Goal: Task Accomplishment & Management: Use online tool/utility

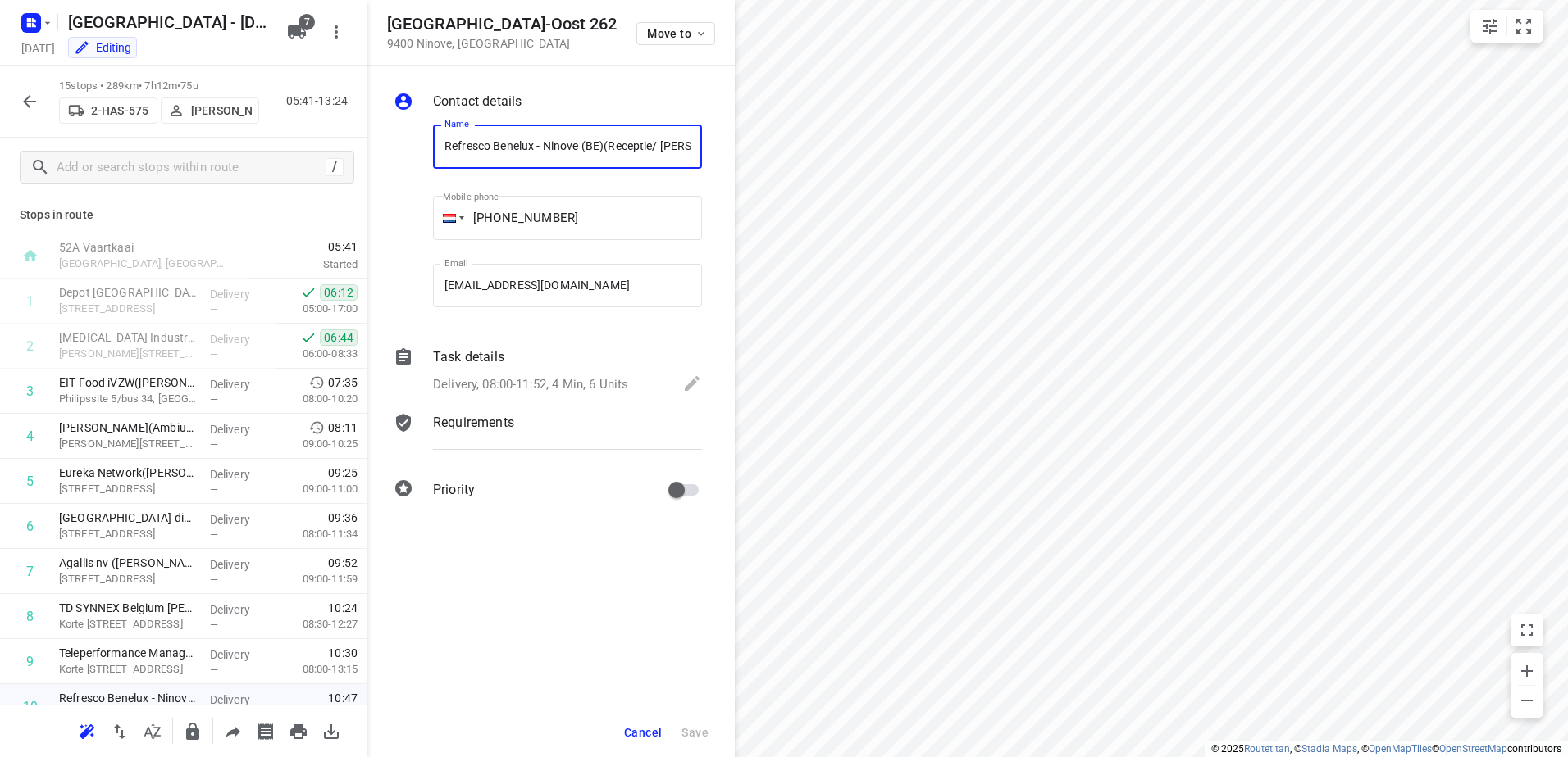
scroll to position [295, 0]
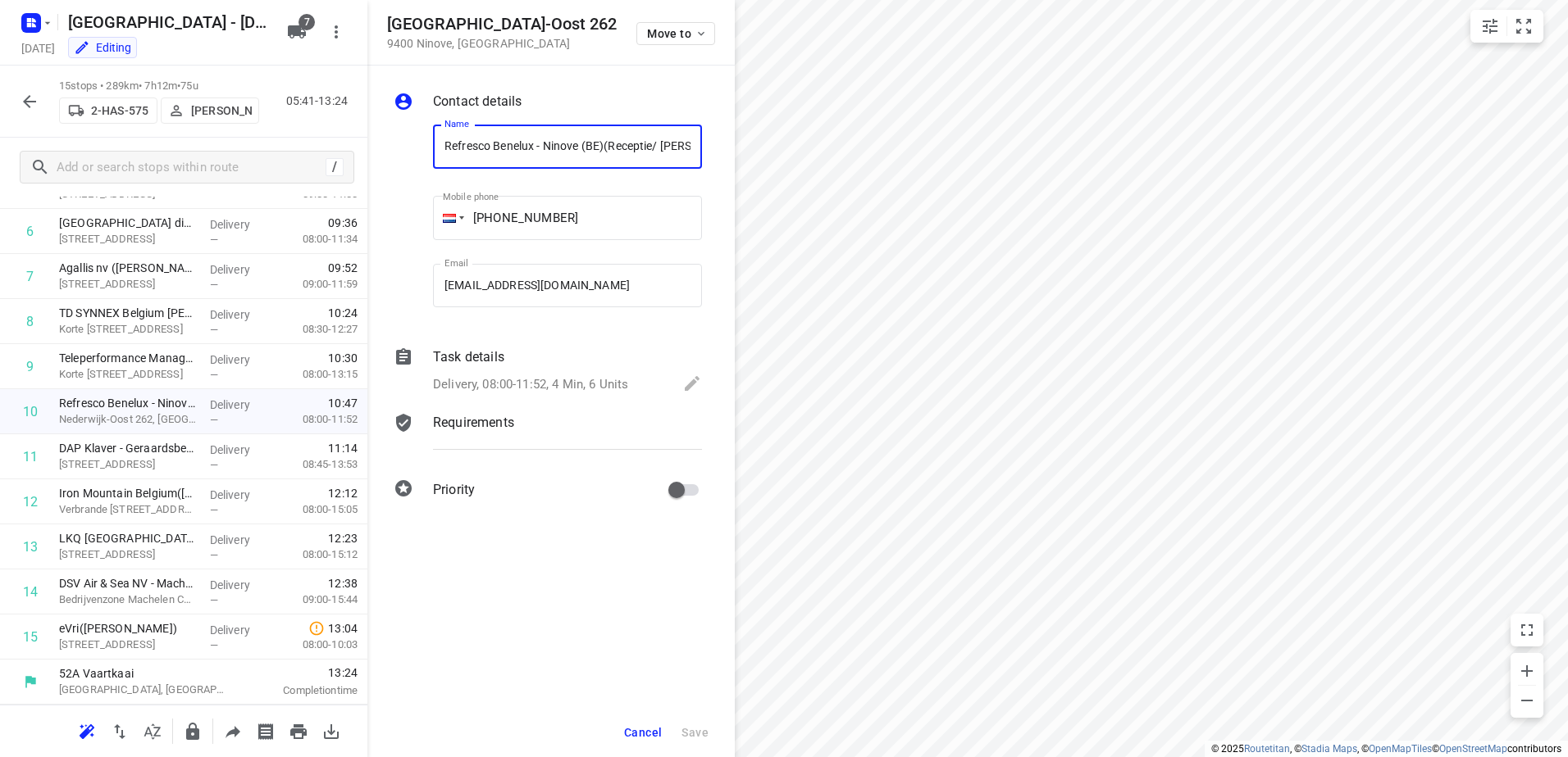
click at [24, 104] on icon "button" at bounding box center [30, 102] width 20 height 20
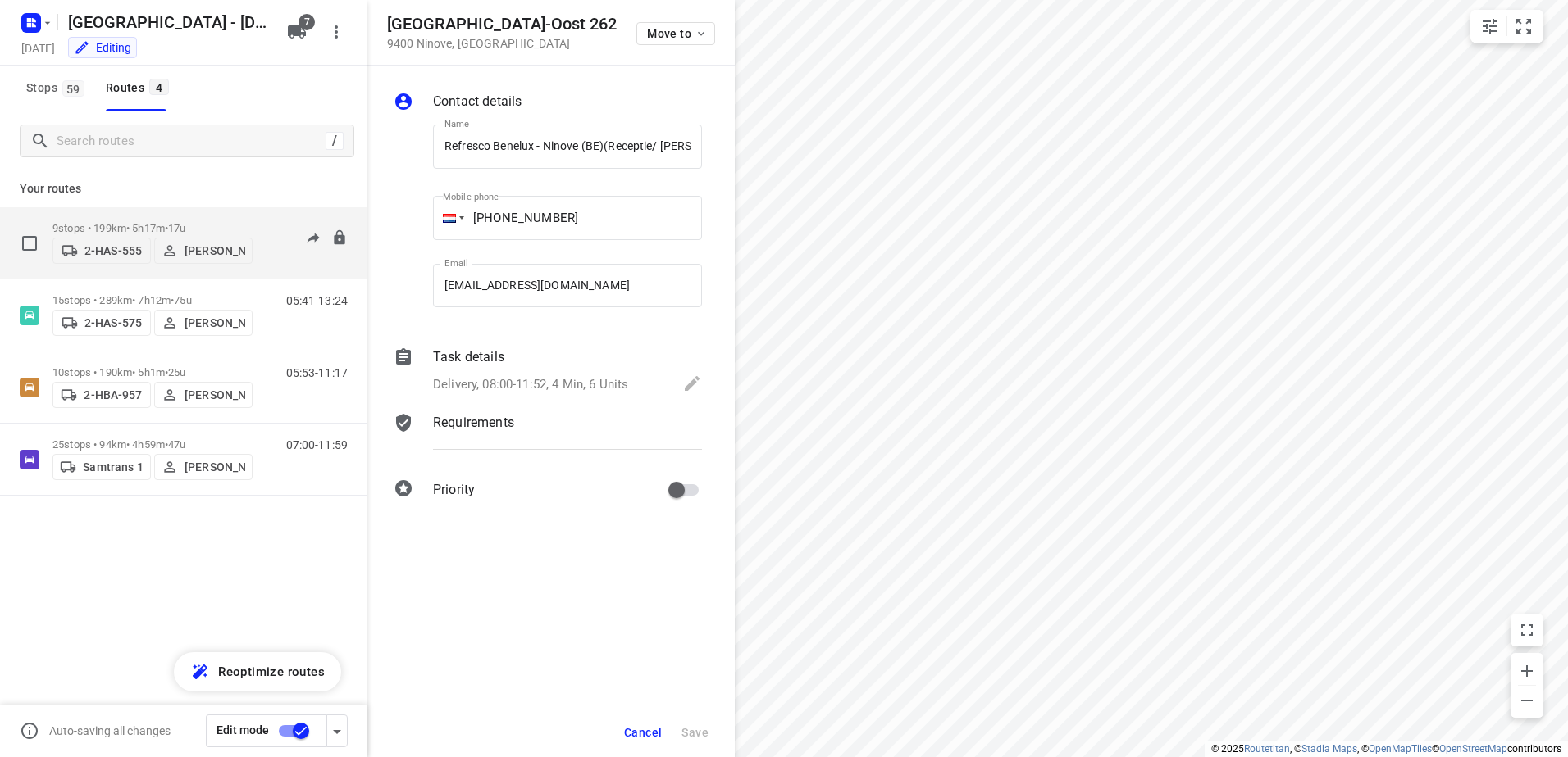
click at [96, 236] on div "2-HAS-555 Warren Blust" at bounding box center [153, 250] width 200 height 30
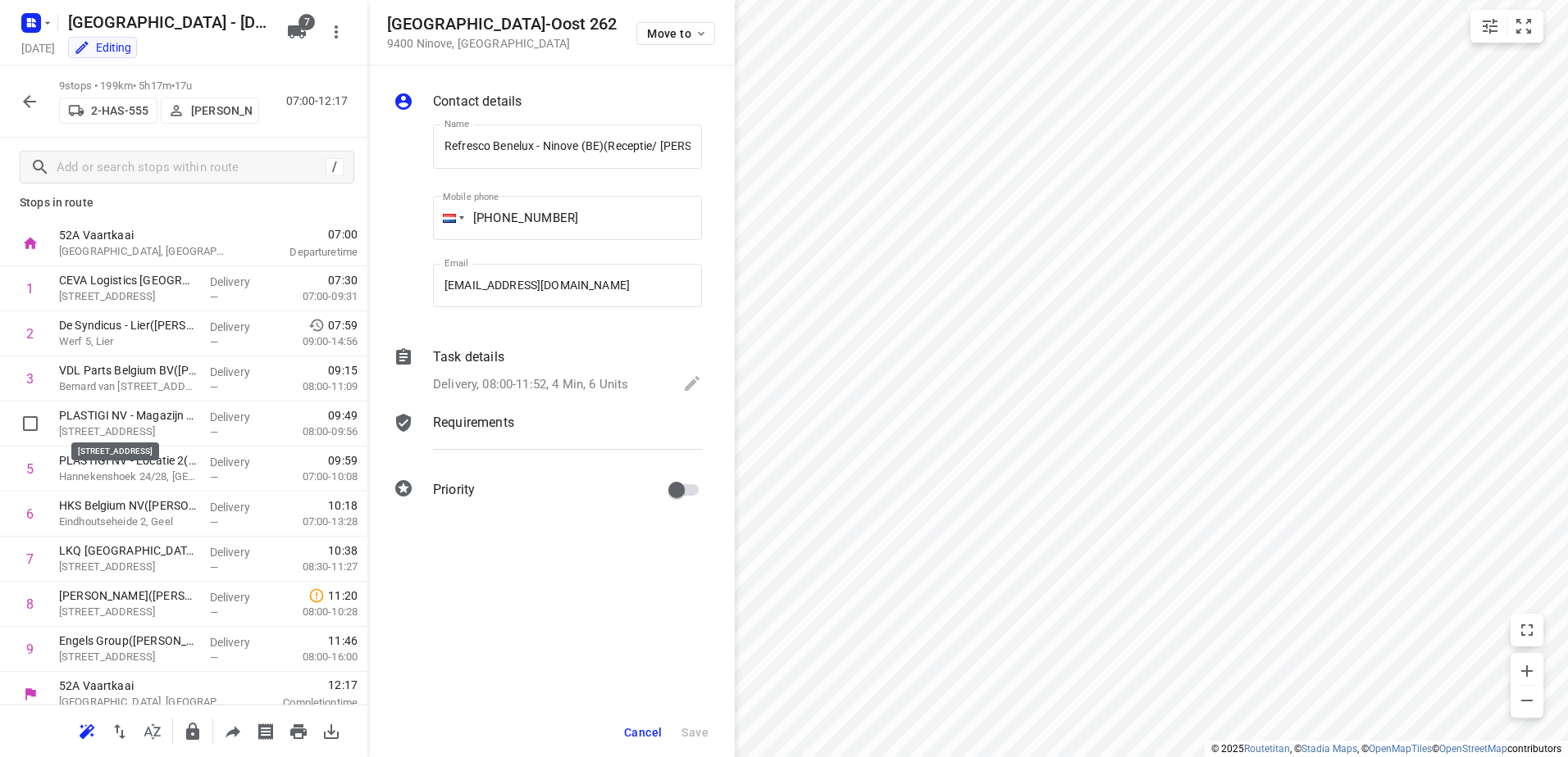
scroll to position [0, 0]
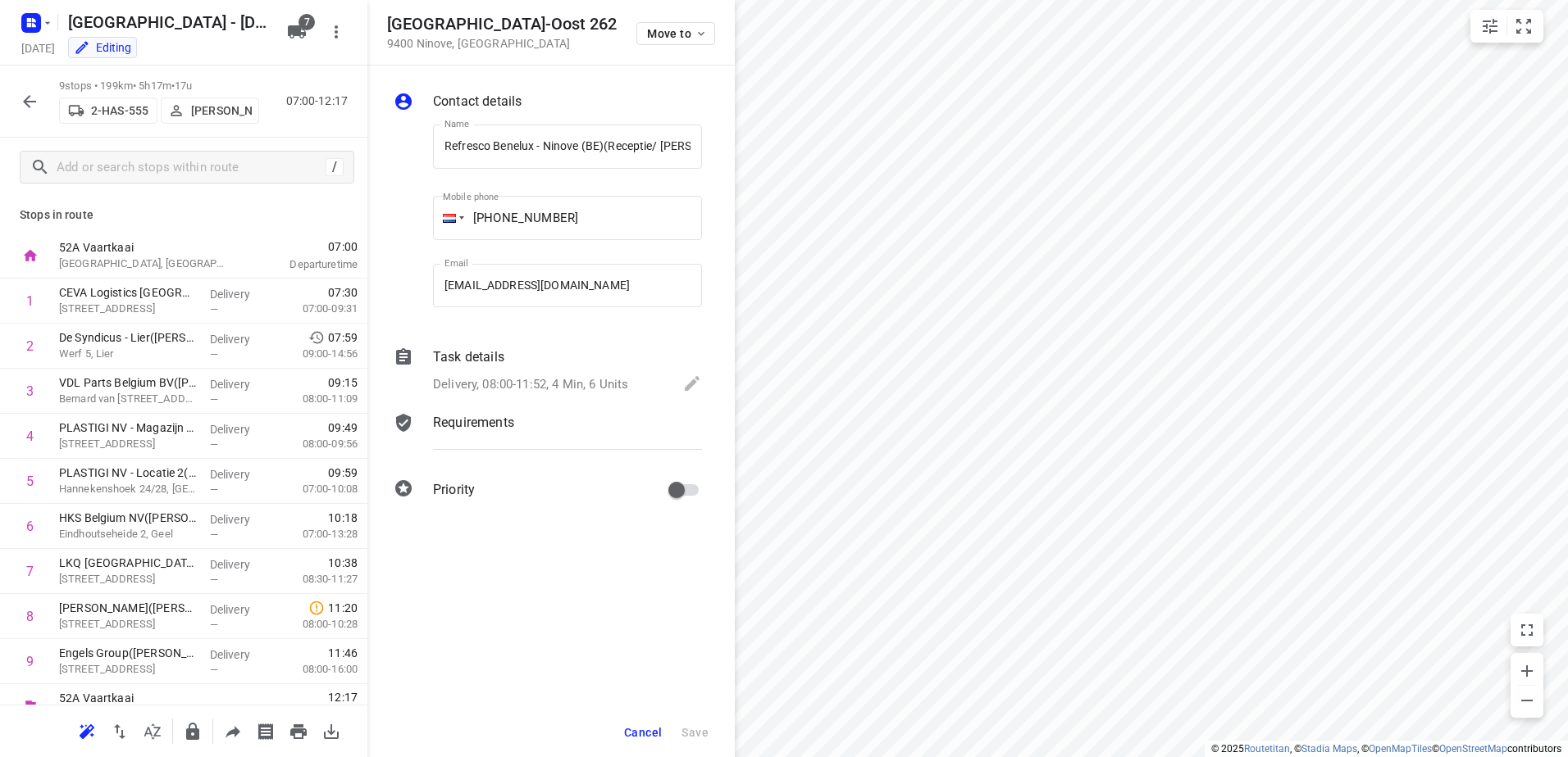
click at [26, 104] on icon "button" at bounding box center [30, 102] width 13 height 13
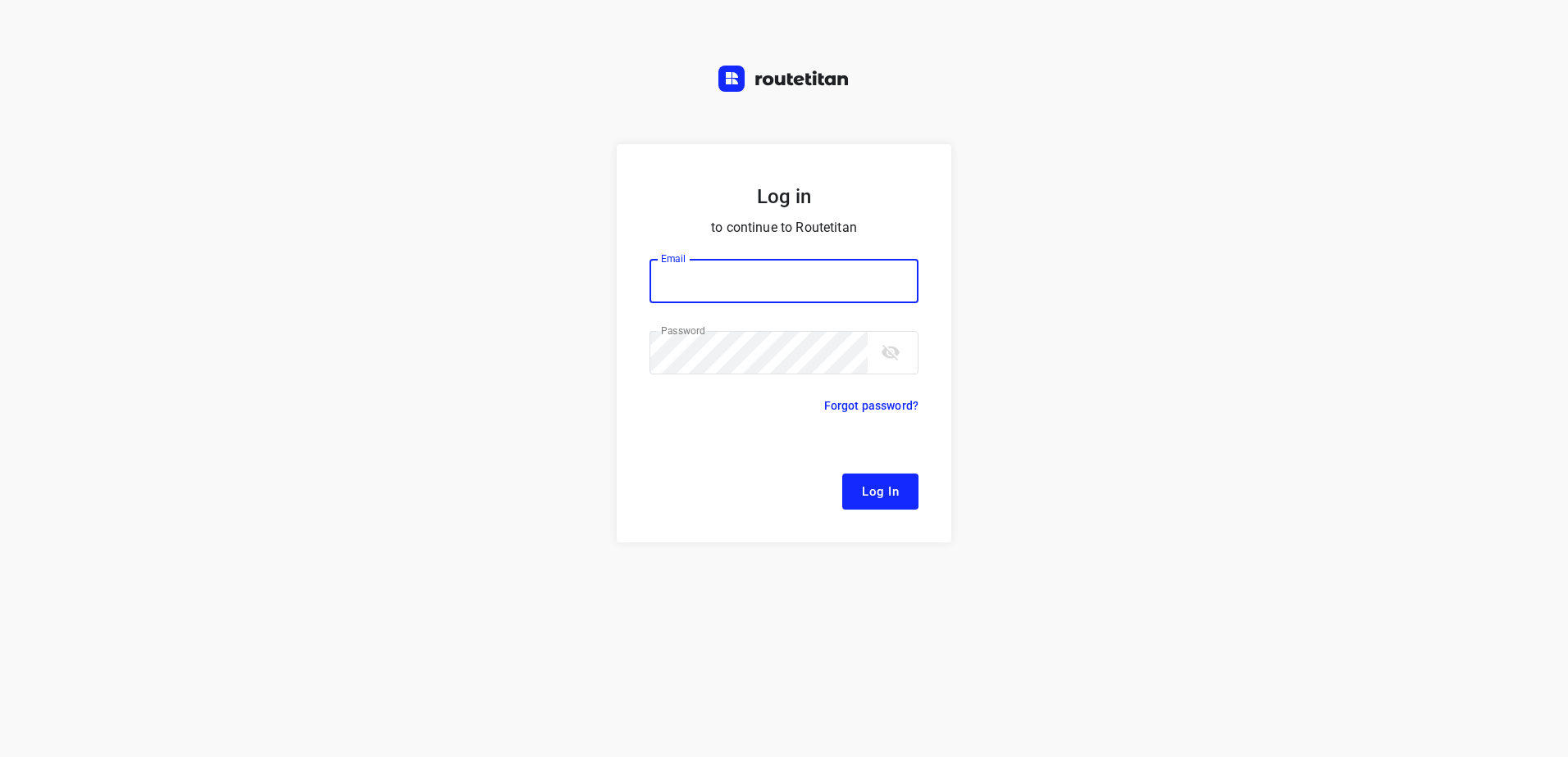
type input "remco@fruitopjewerk.nl"
click at [895, 500] on span "Log In" at bounding box center [880, 492] width 37 height 21
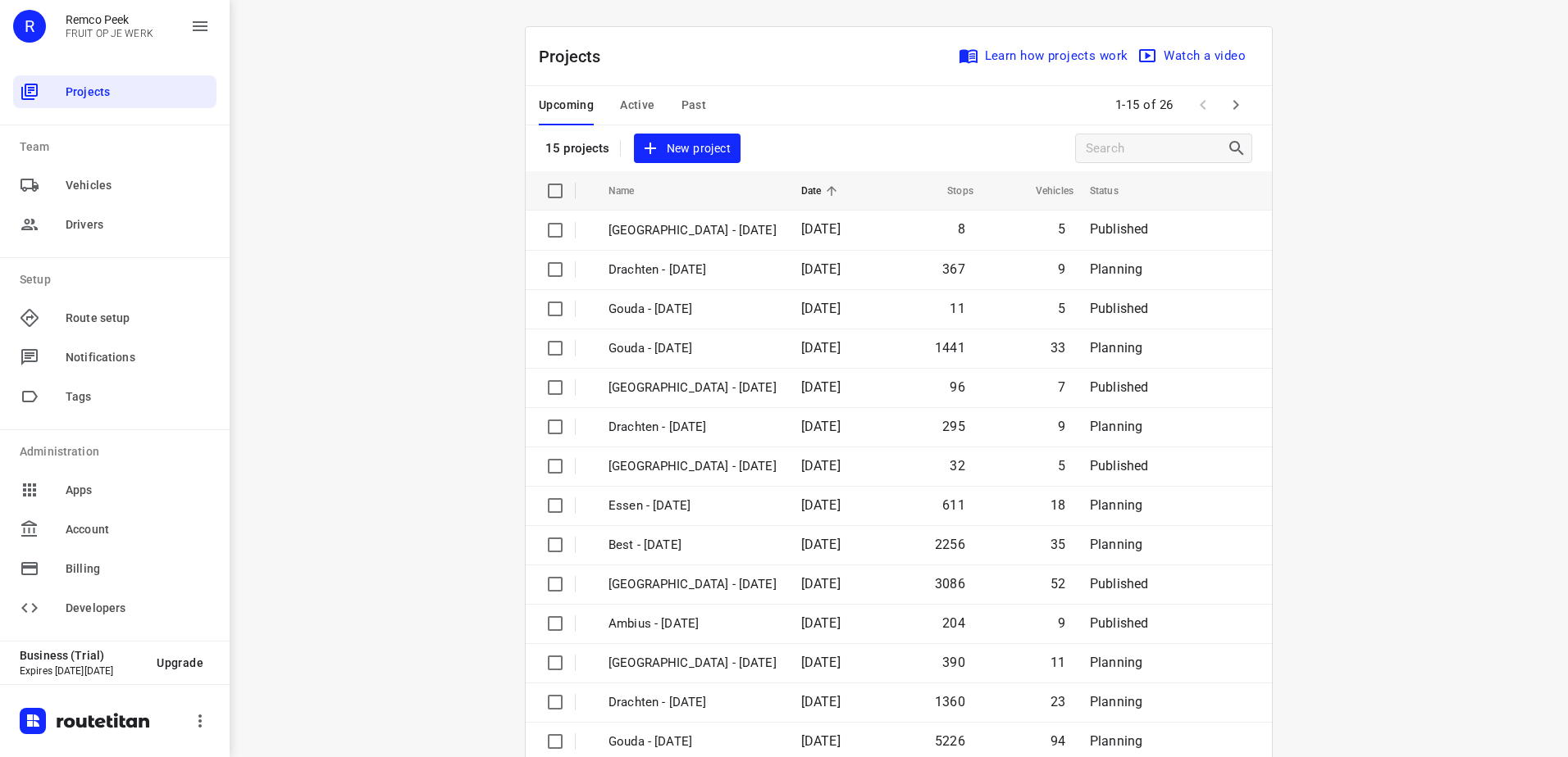
click at [23, 28] on div "R" at bounding box center [30, 26] width 33 height 33
click at [80, 21] on p "Remco Peek" at bounding box center [109, 20] width 88 height 13
click at [200, 25] on icon "button" at bounding box center [200, 26] width 15 height 10
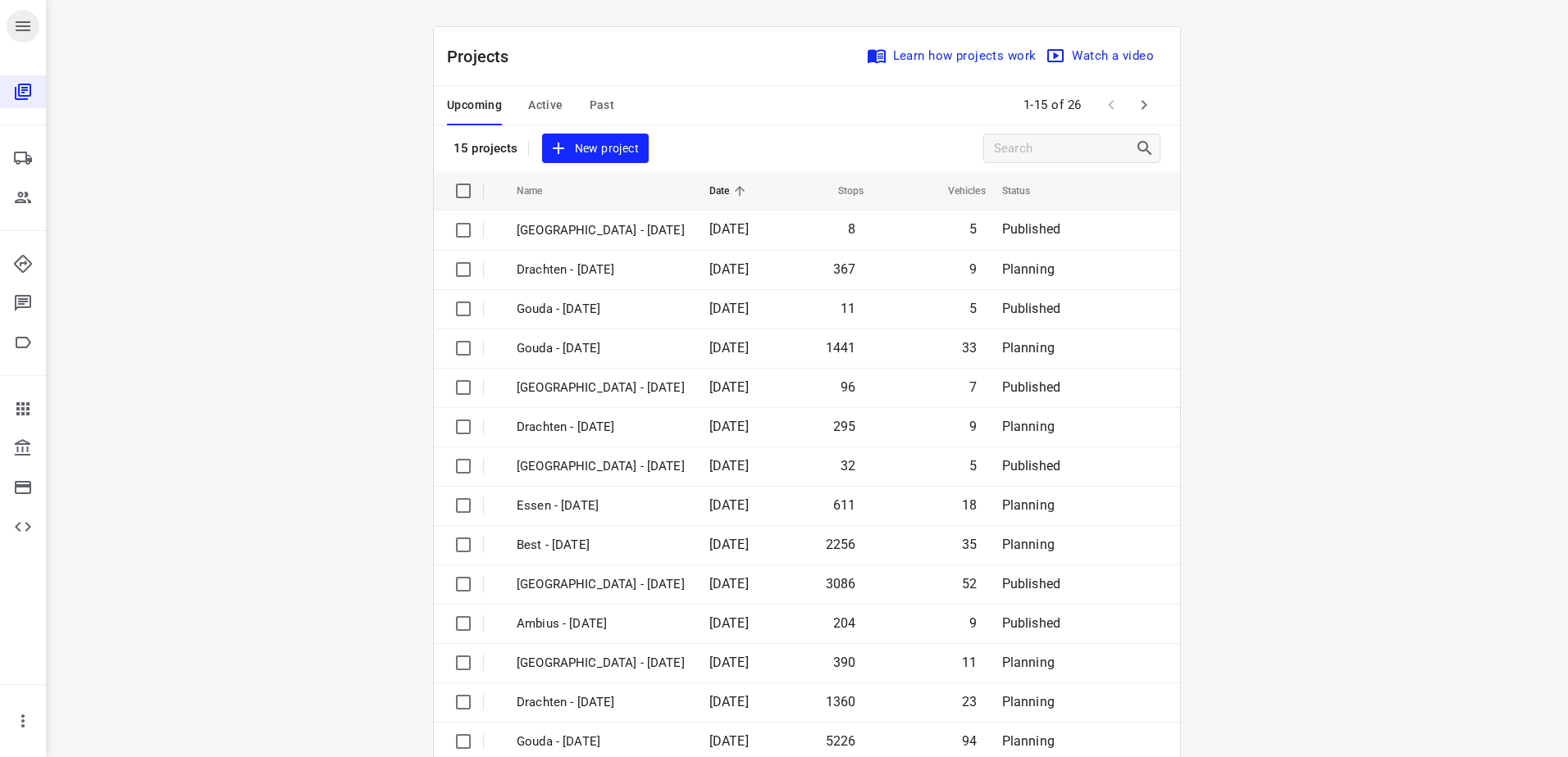
click at [28, 26] on icon "button" at bounding box center [23, 26] width 15 height 10
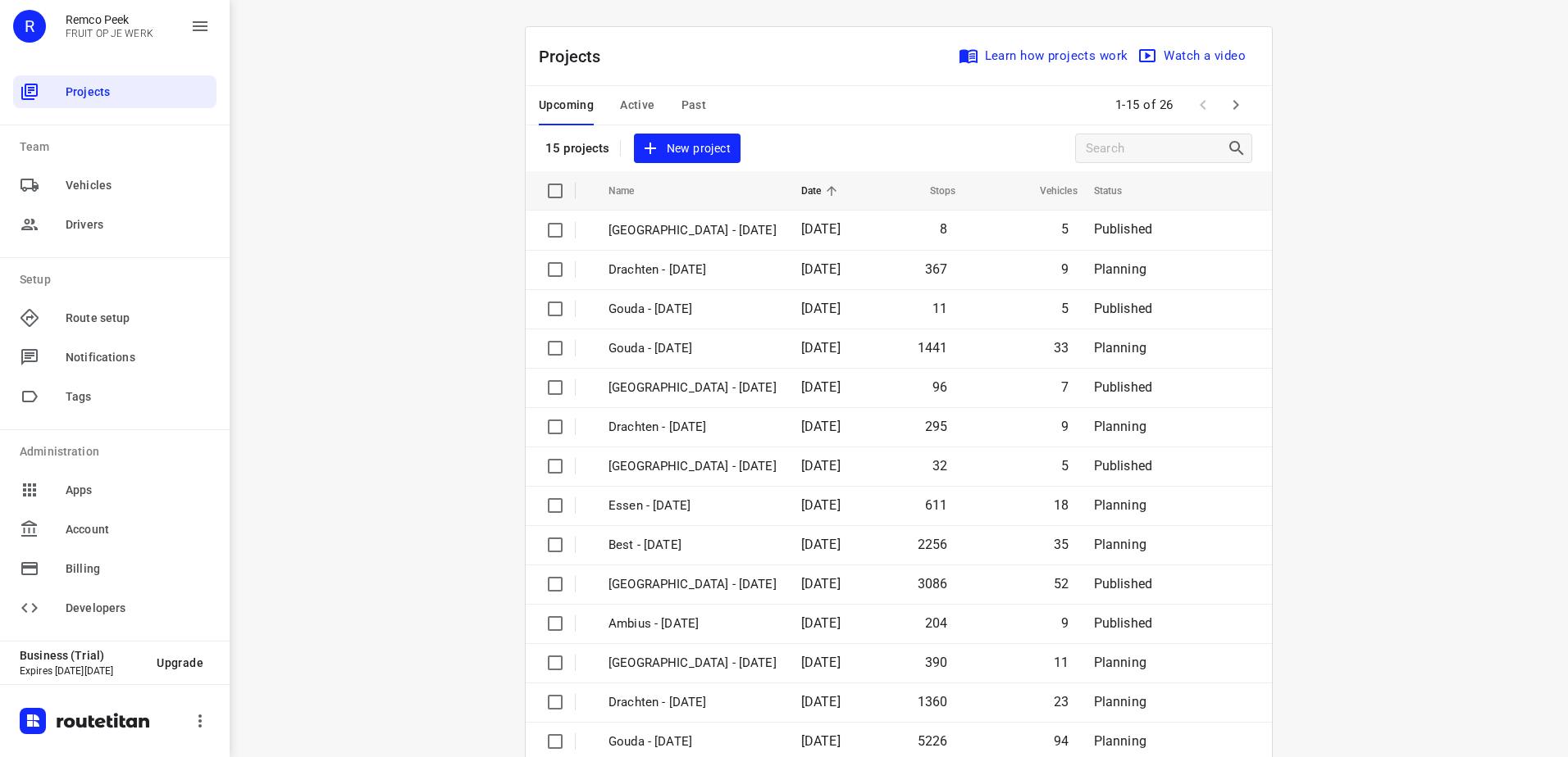
click at [151, 9] on div "R Remco Peek FRUIT OP JE WERK" at bounding box center [115, 33] width 230 height 66
click at [31, 30] on div "R" at bounding box center [30, 26] width 33 height 33
click at [1239, 96] on icon "button" at bounding box center [1235, 105] width 20 height 20
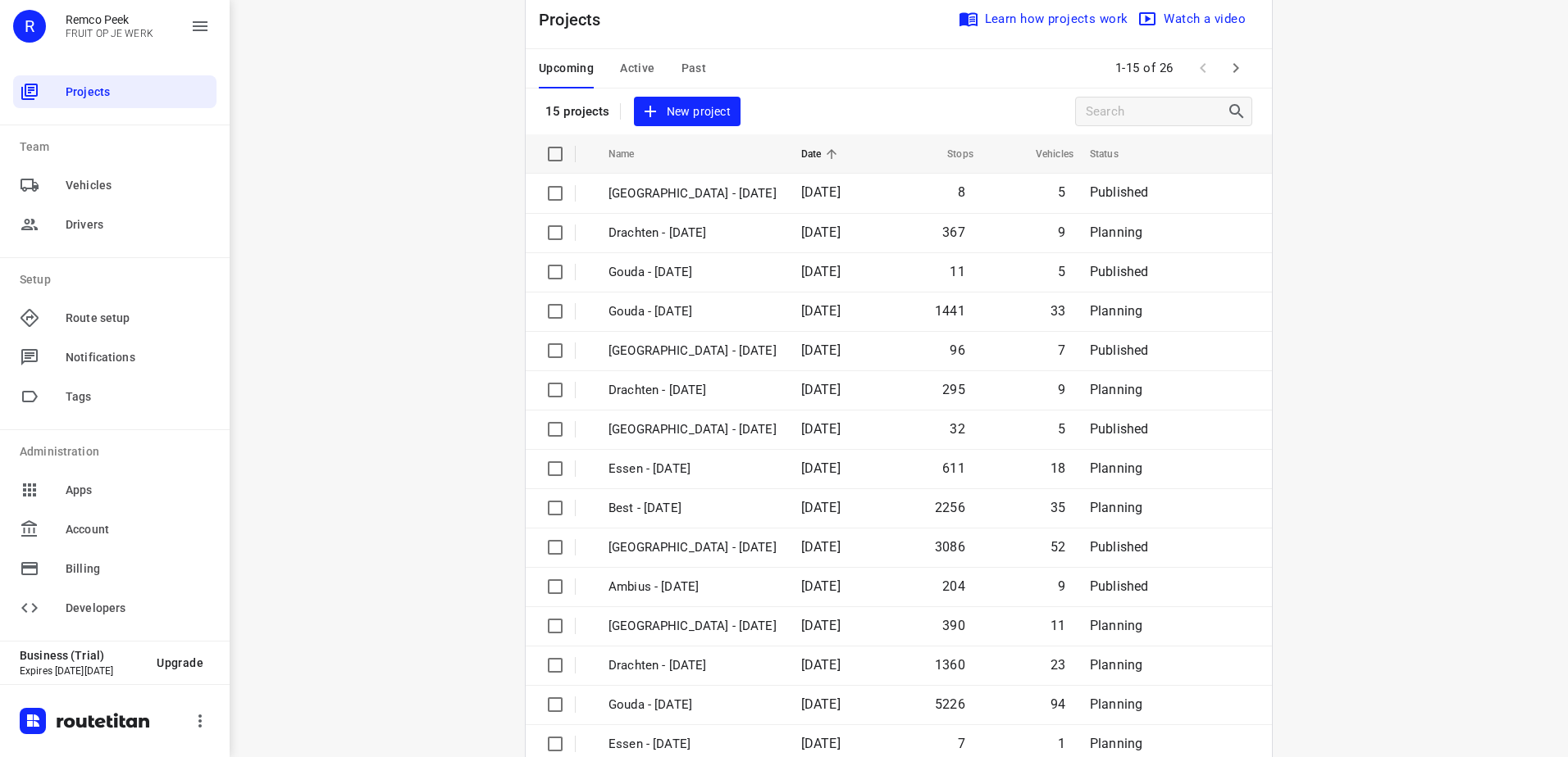
scroll to position [71, 0]
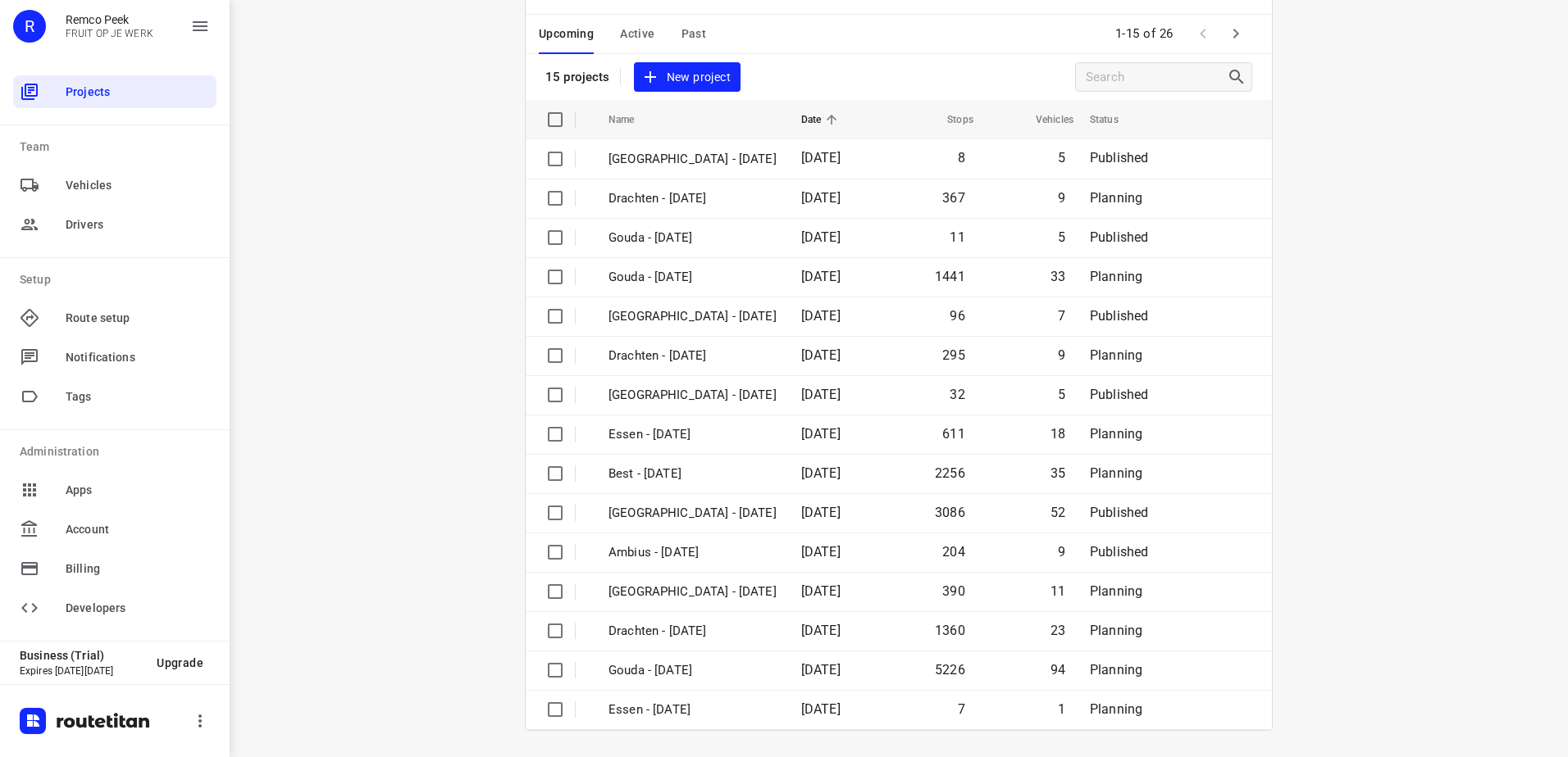
click at [1237, 34] on icon "button" at bounding box center [1235, 34] width 20 height 20
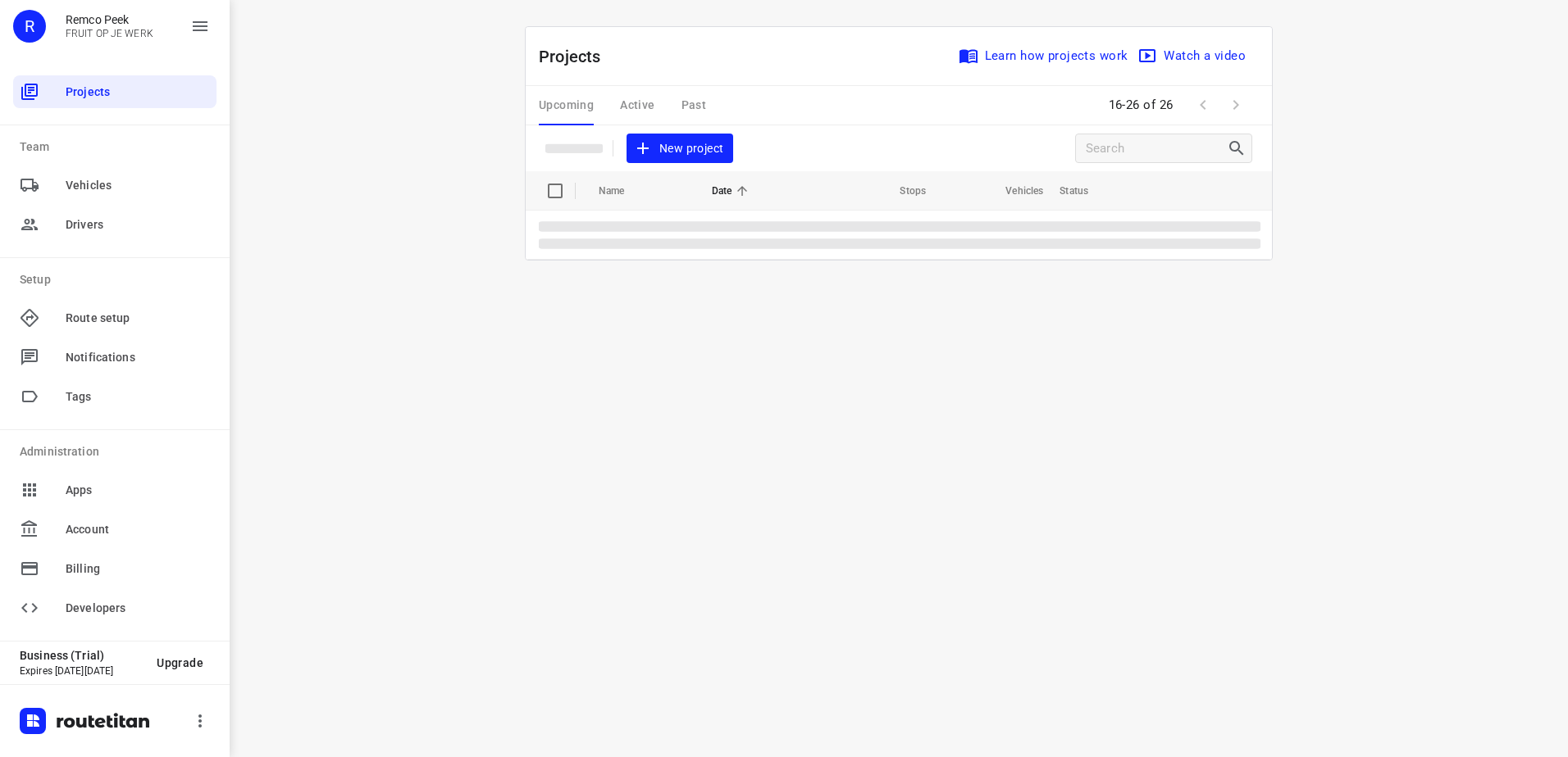
scroll to position [0, 0]
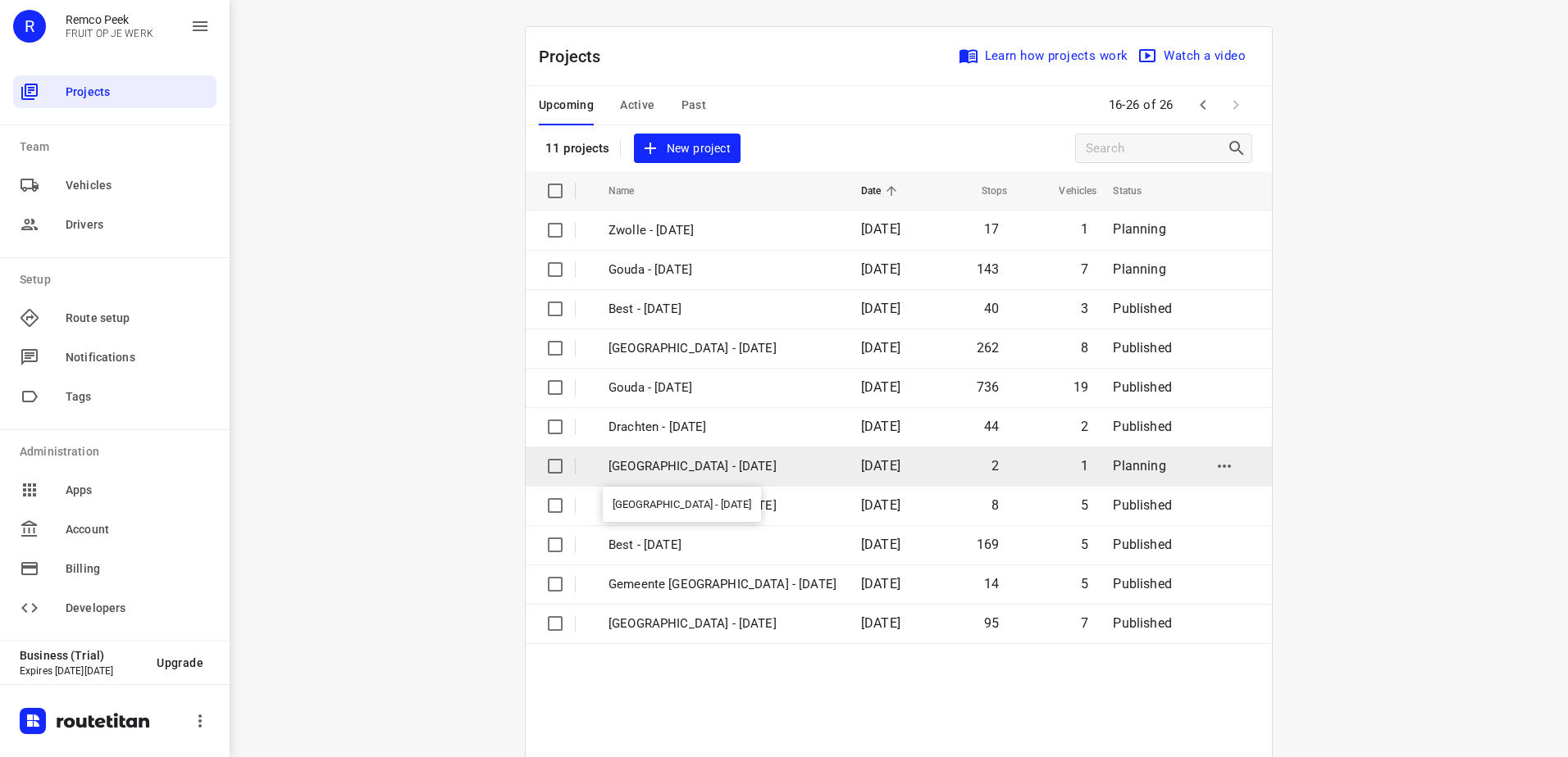
click at [685, 467] on p "Antwerpen - Thursday" at bounding box center [723, 466] width 228 height 19
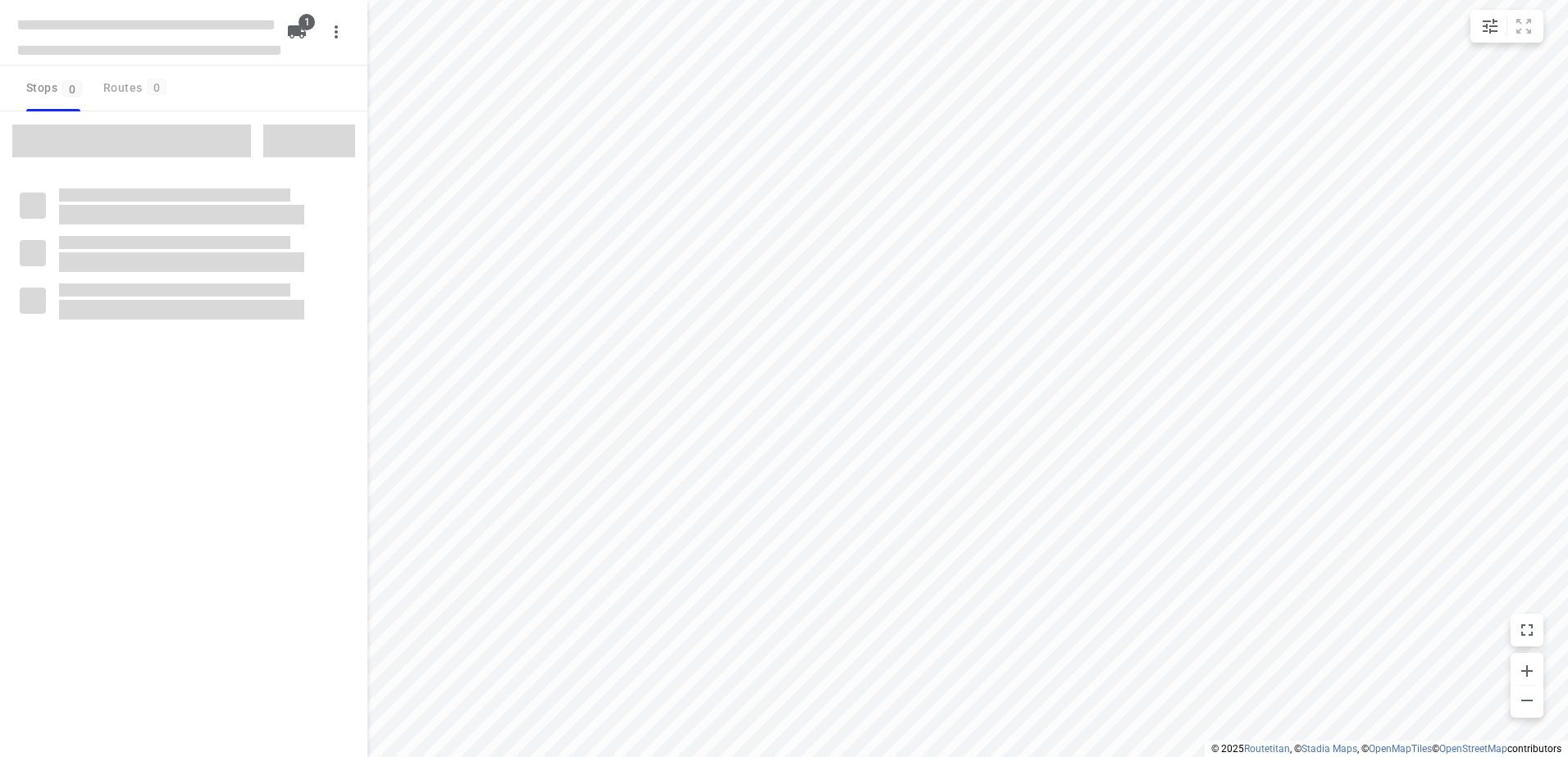
checkbox input "true"
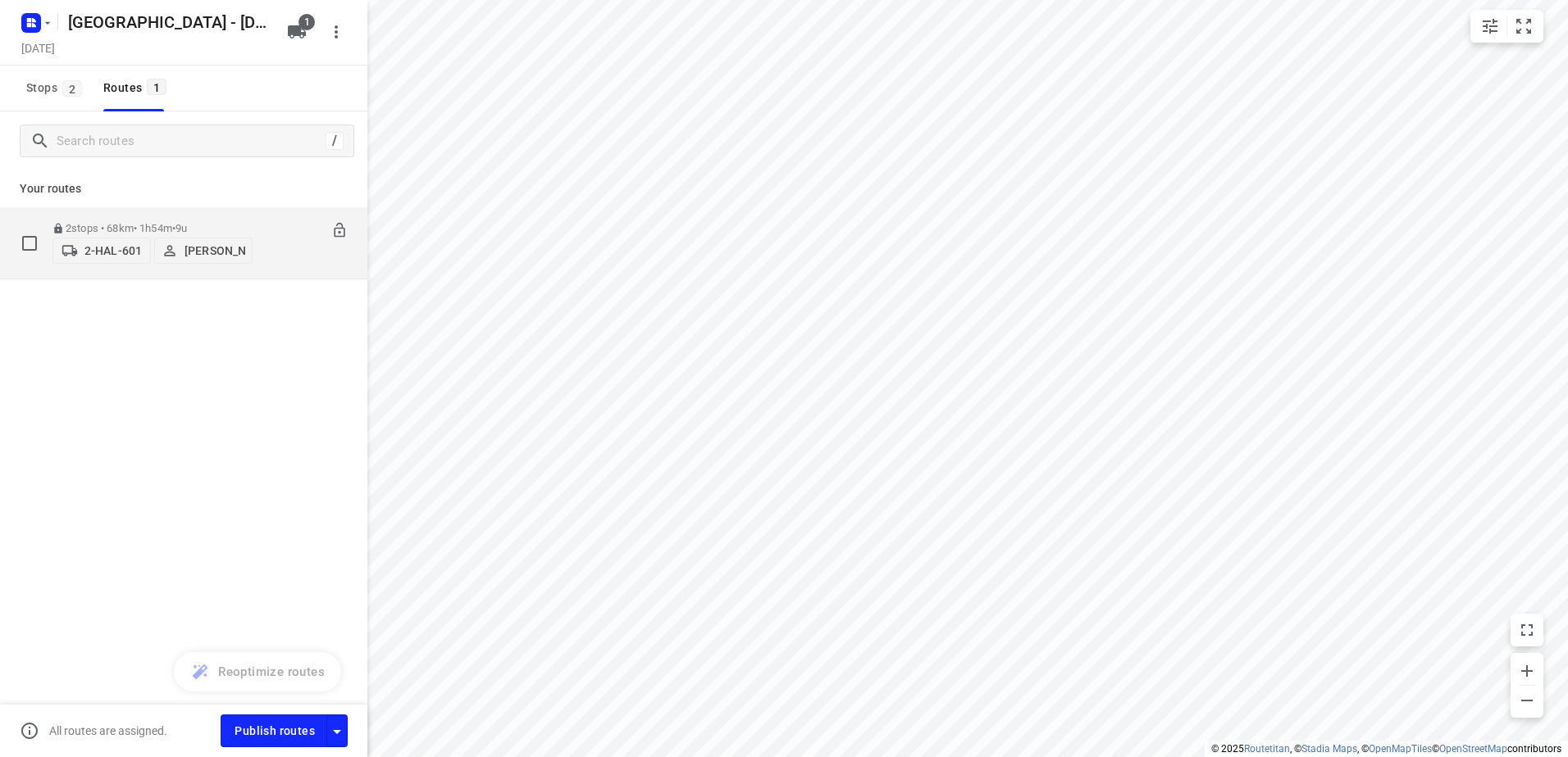
click at [106, 223] on p "2 stops • 68km • 1h54m • 9u" at bounding box center [153, 228] width 200 height 12
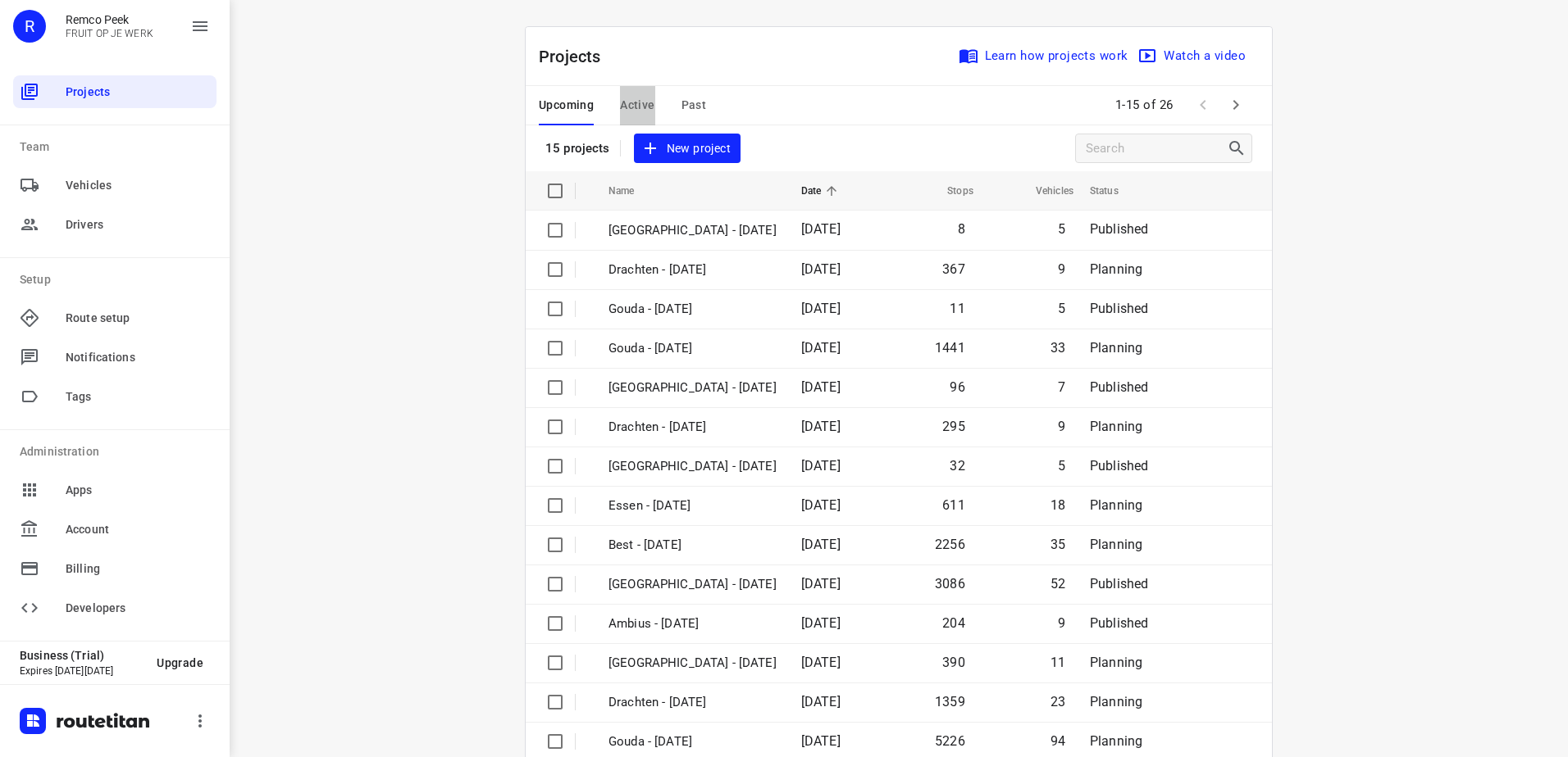
click at [632, 107] on span "Active" at bounding box center [637, 105] width 34 height 21
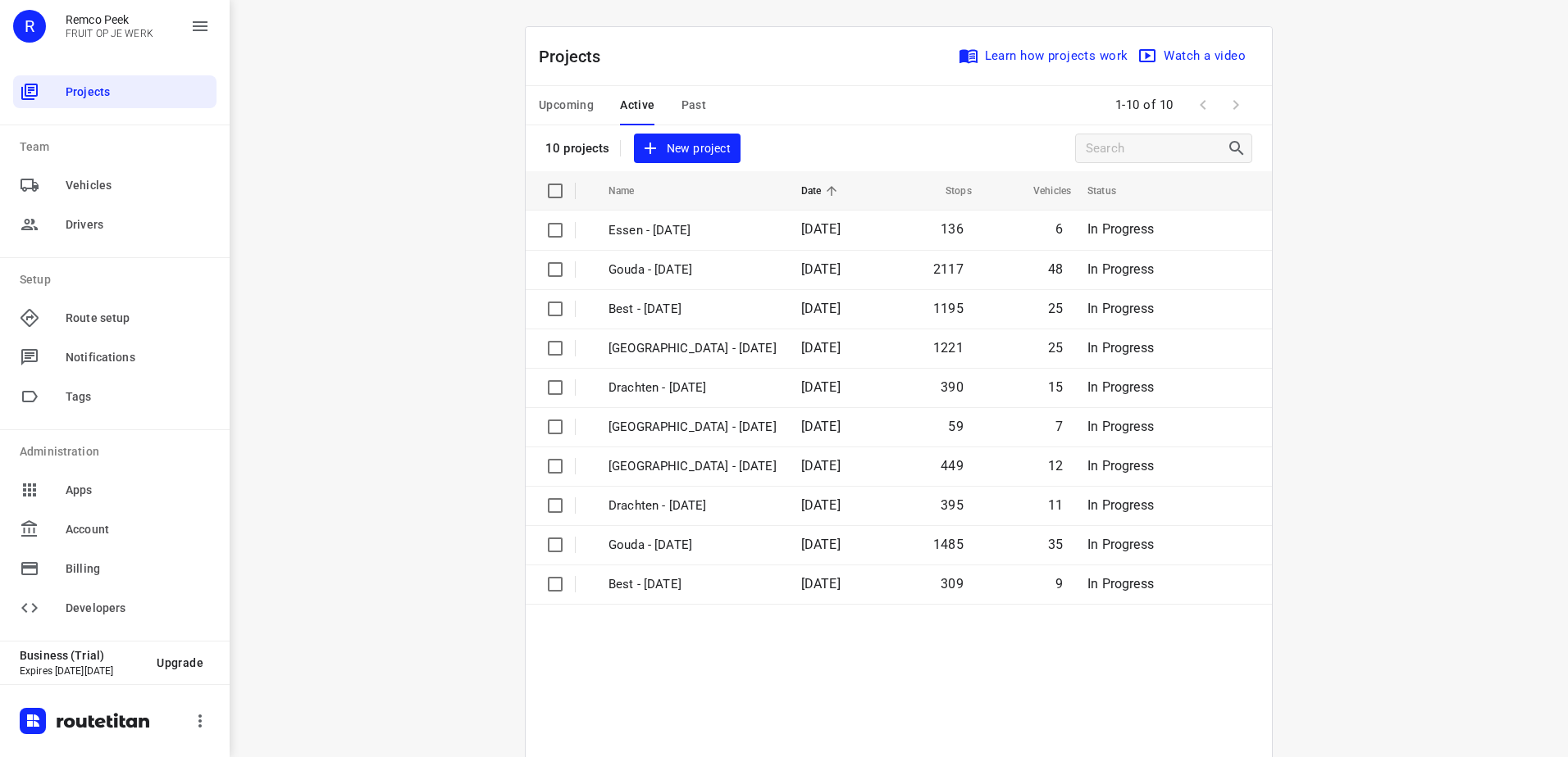
click at [566, 108] on span "Upcoming" at bounding box center [566, 105] width 55 height 21
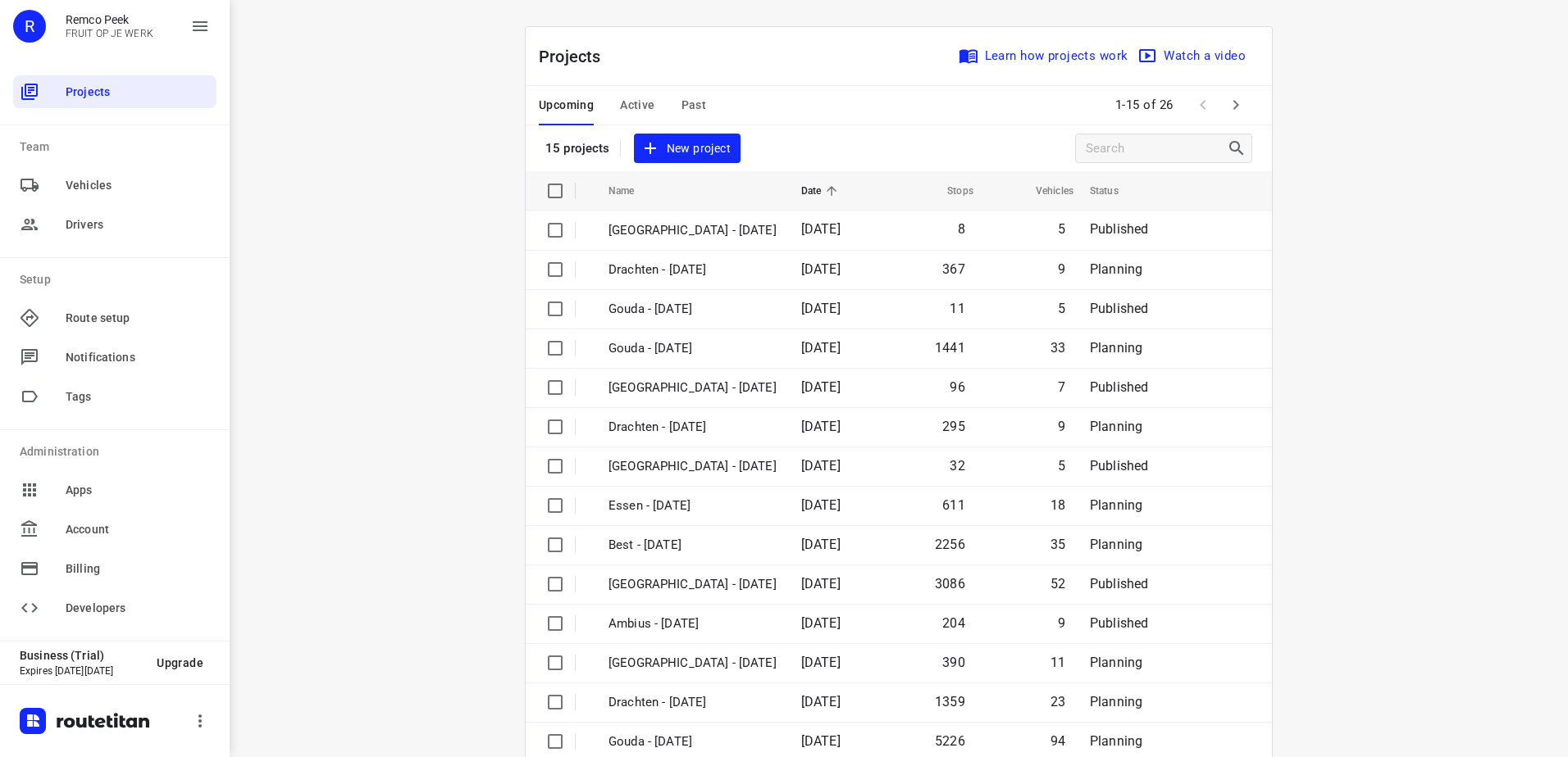
click at [632, 111] on span "Active" at bounding box center [637, 105] width 34 height 21
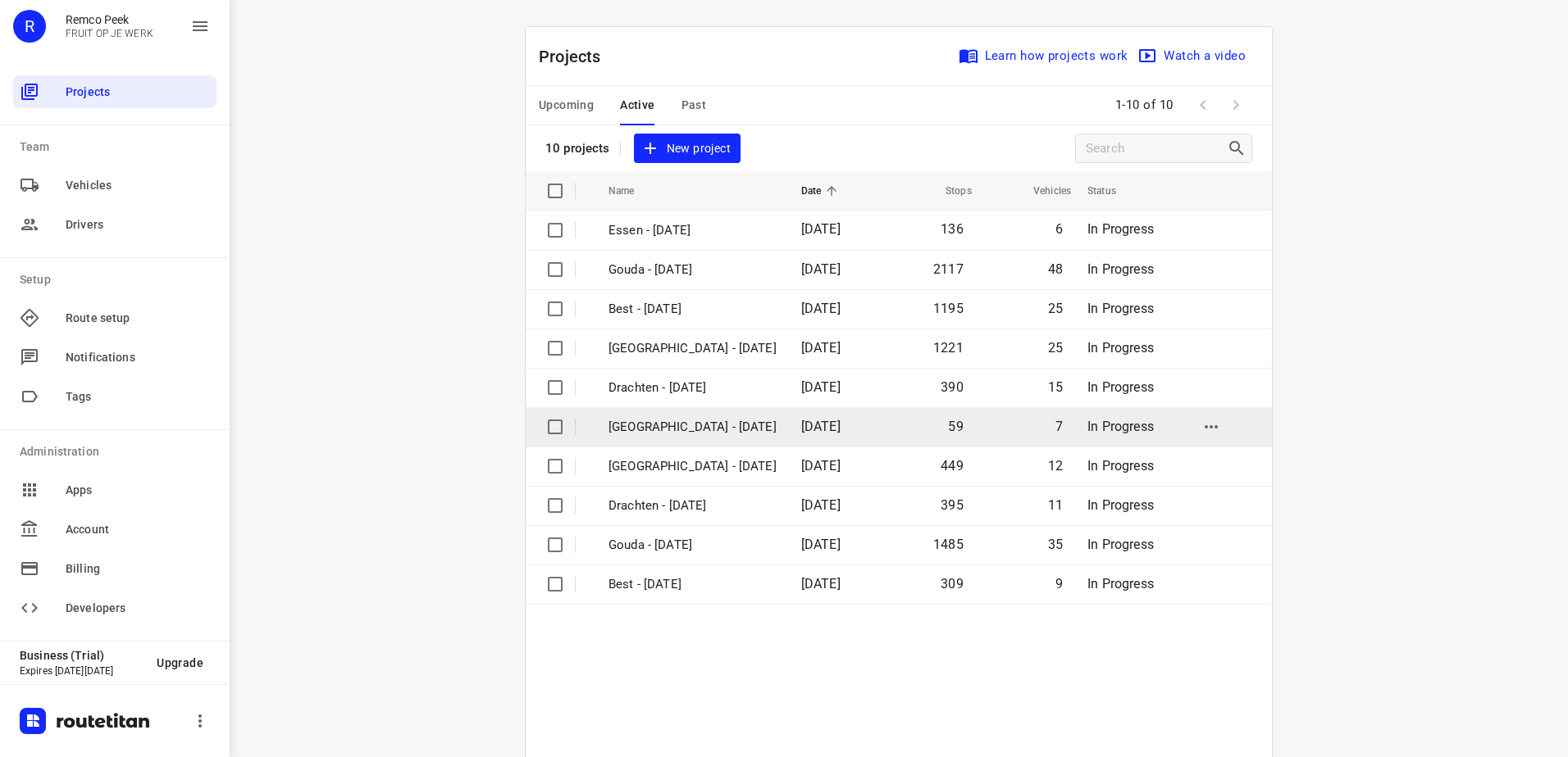
click at [685, 415] on td "Antwerpen - Wednesday" at bounding box center [690, 427] width 196 height 39
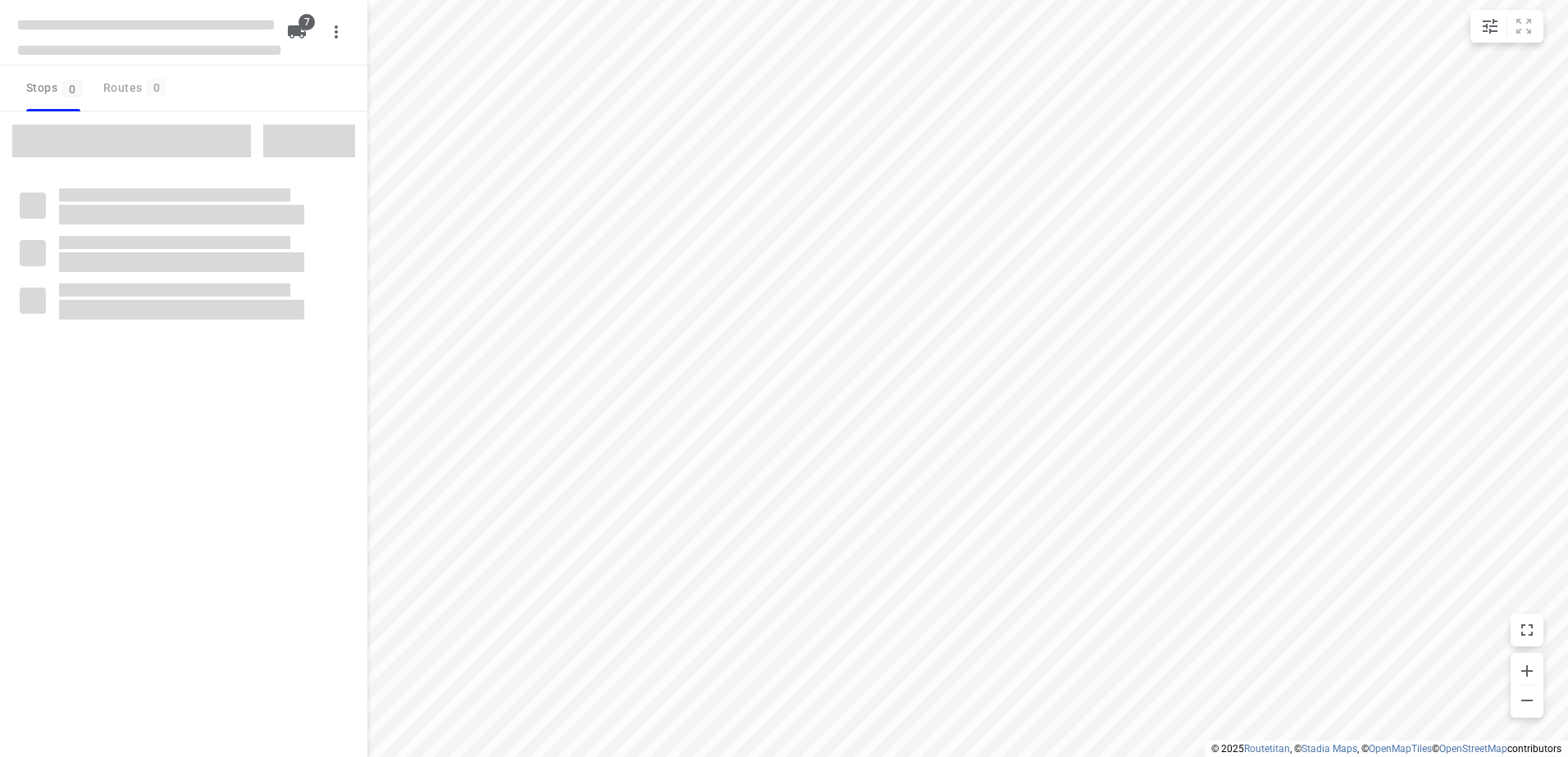
checkbox input "true"
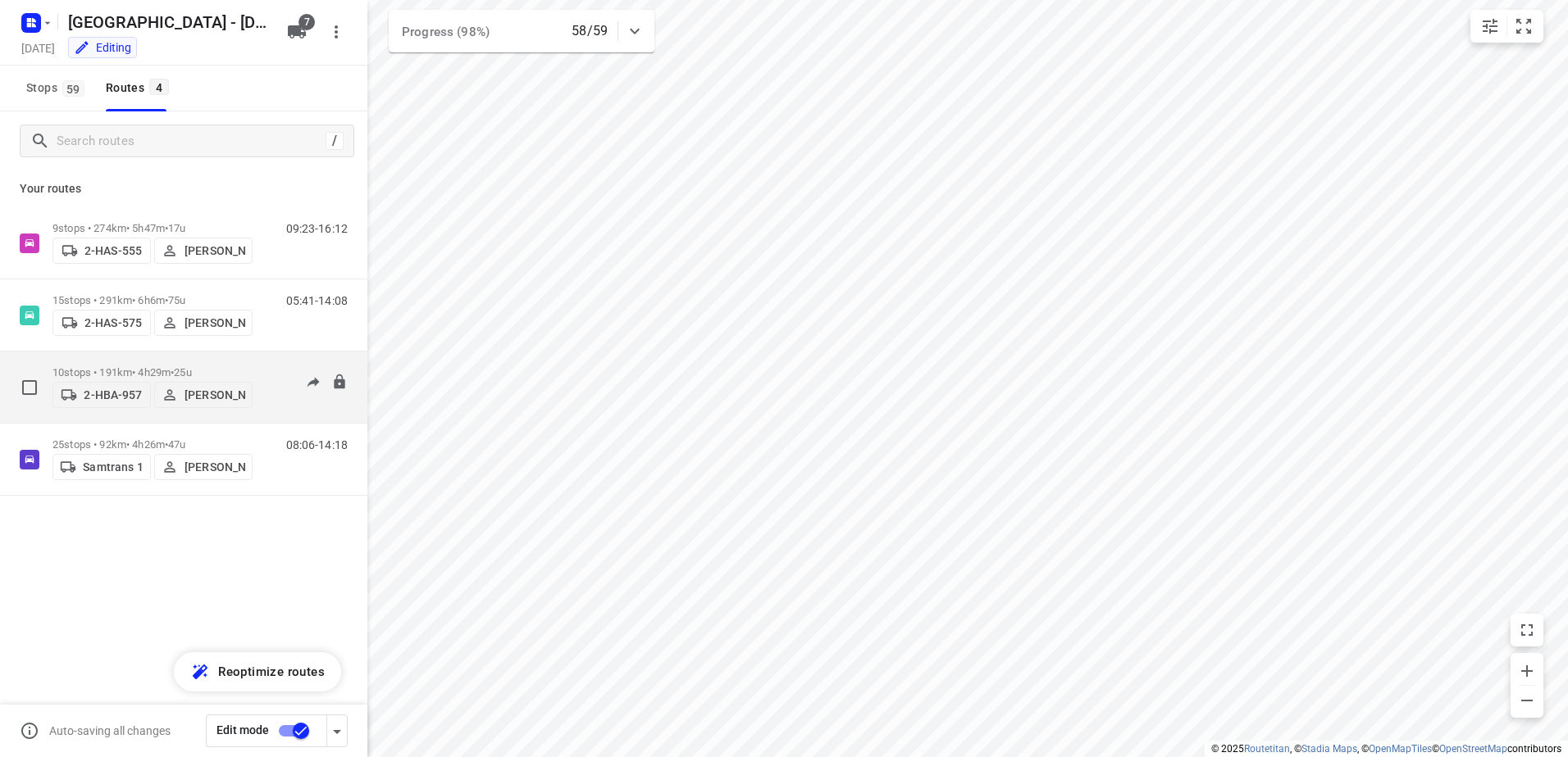
click at [159, 366] on p "10 stops • 191km • 4h29m • 25u" at bounding box center [153, 372] width 200 height 12
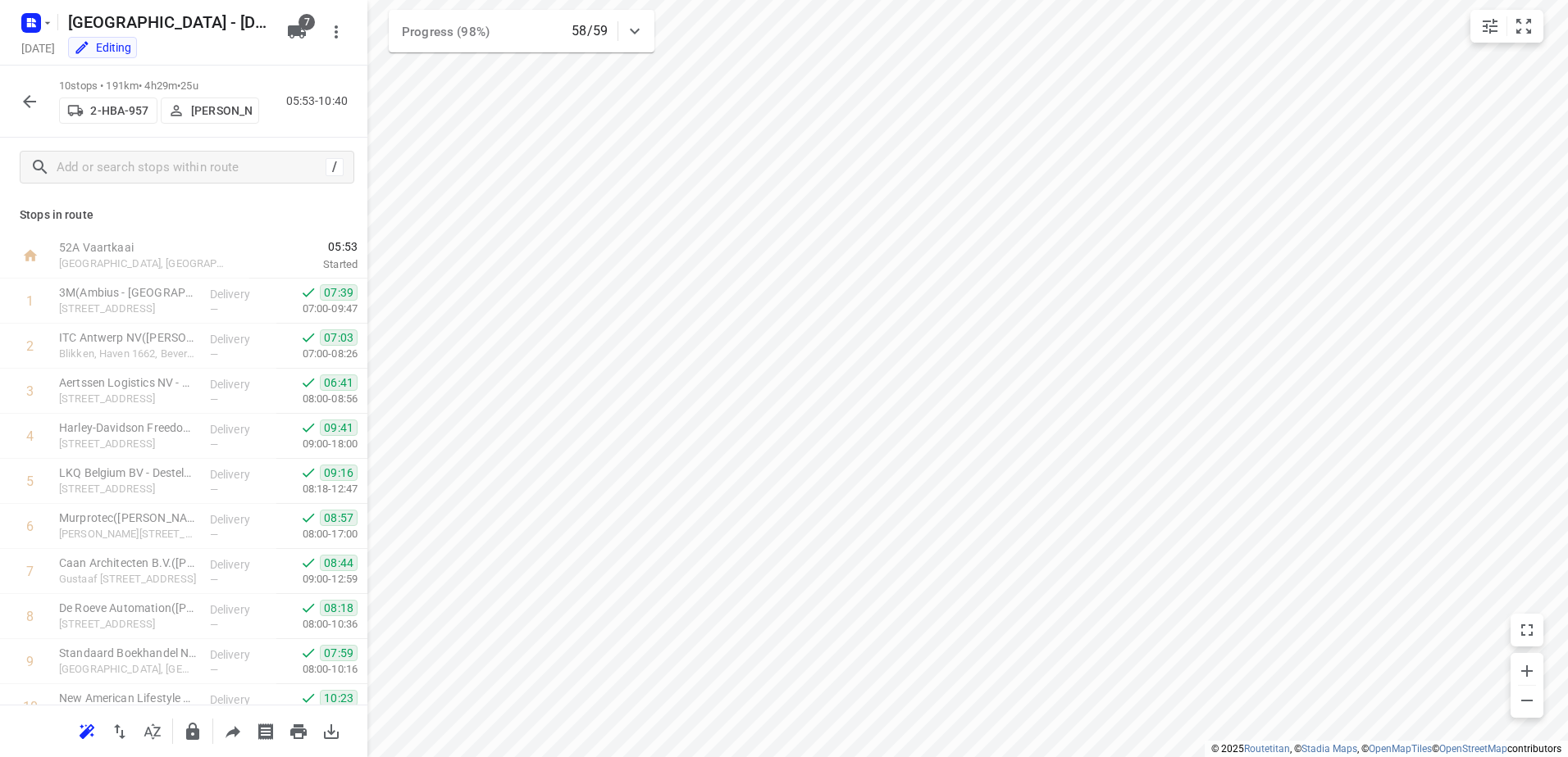
click at [28, 111] on icon "button" at bounding box center [30, 102] width 20 height 20
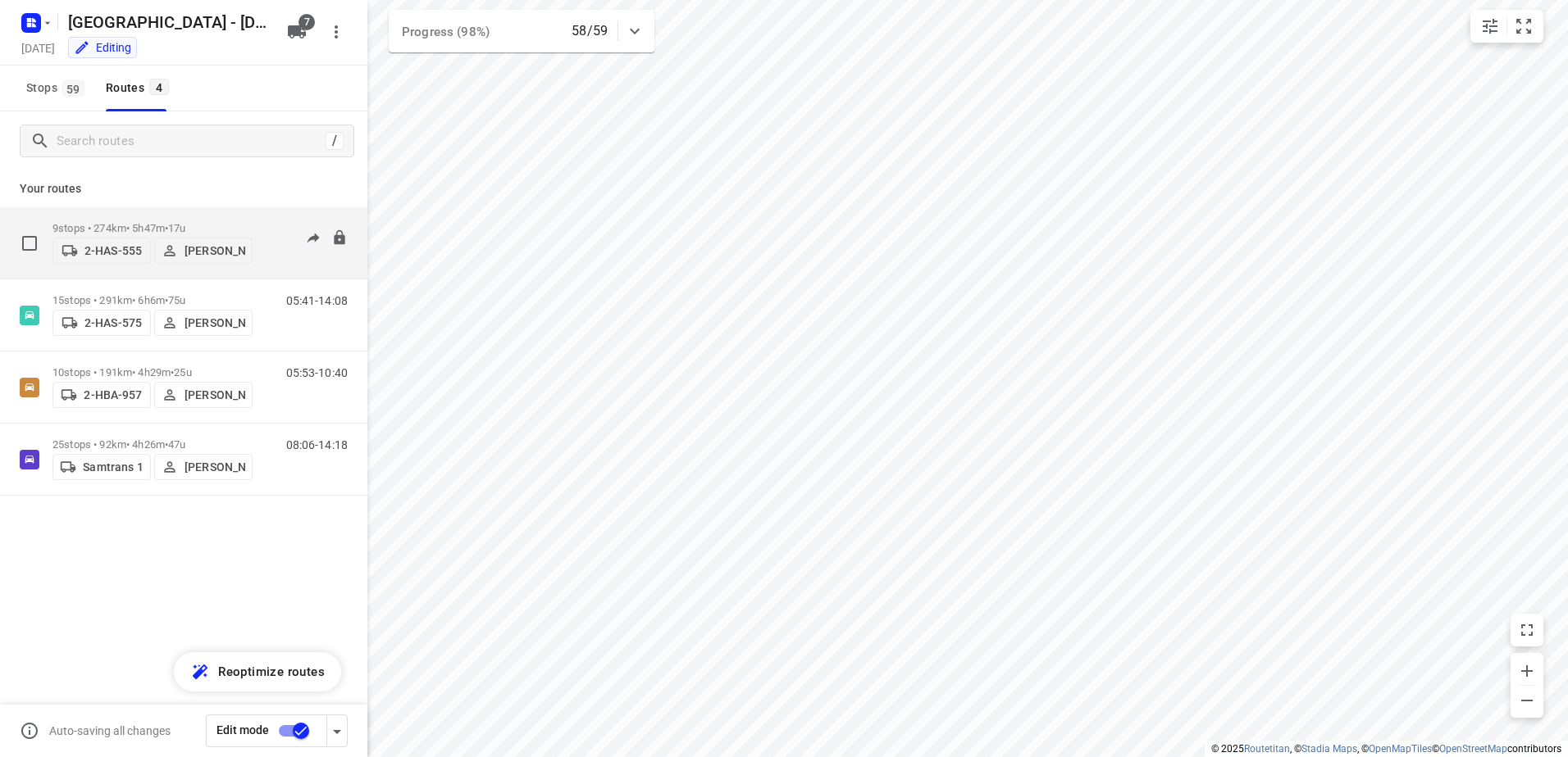
click at [129, 228] on p "9 stops • 274km • 5h47m • 17u" at bounding box center [153, 228] width 200 height 12
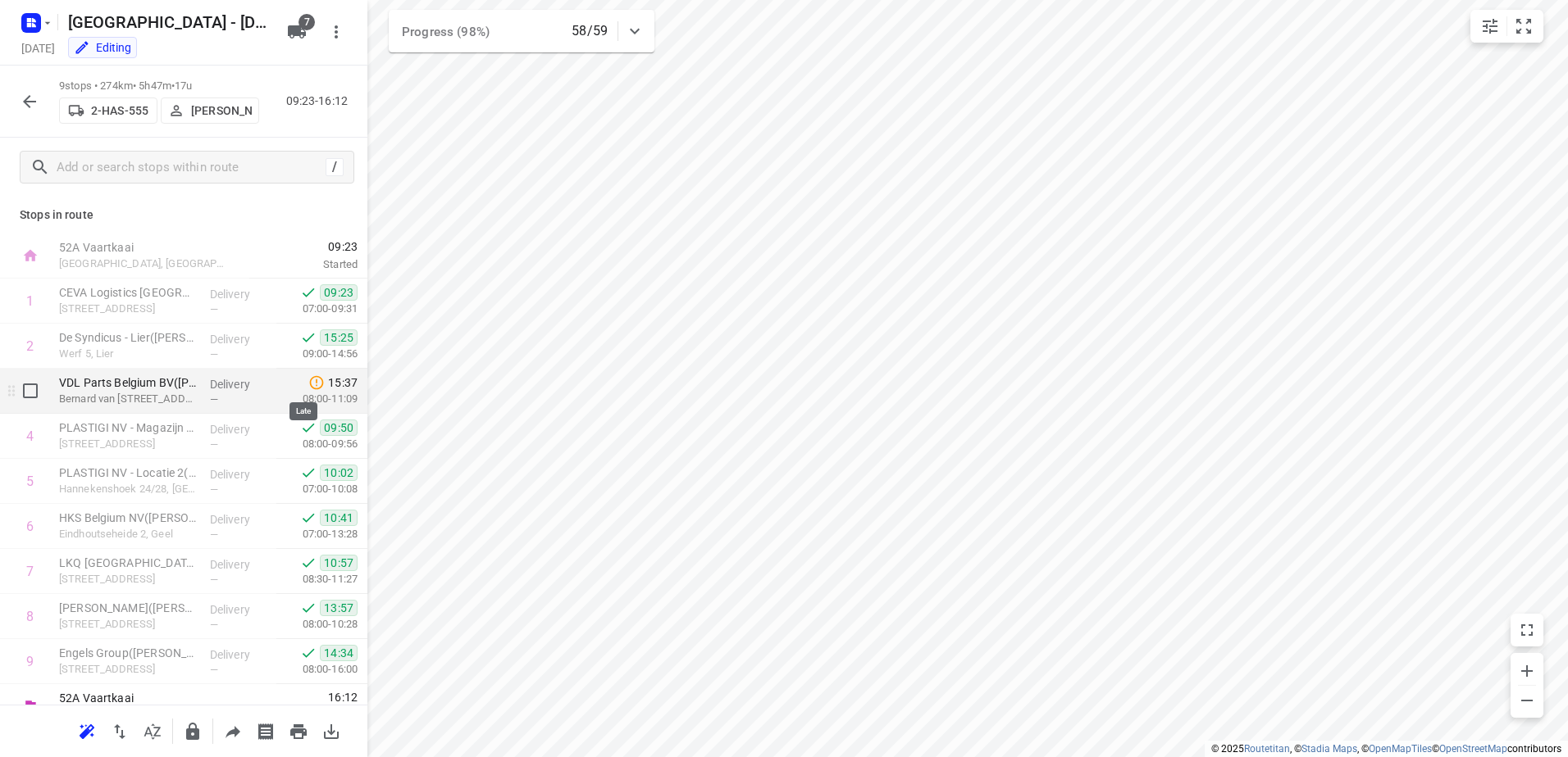
click at [310, 383] on icon at bounding box center [316, 383] width 14 height 14
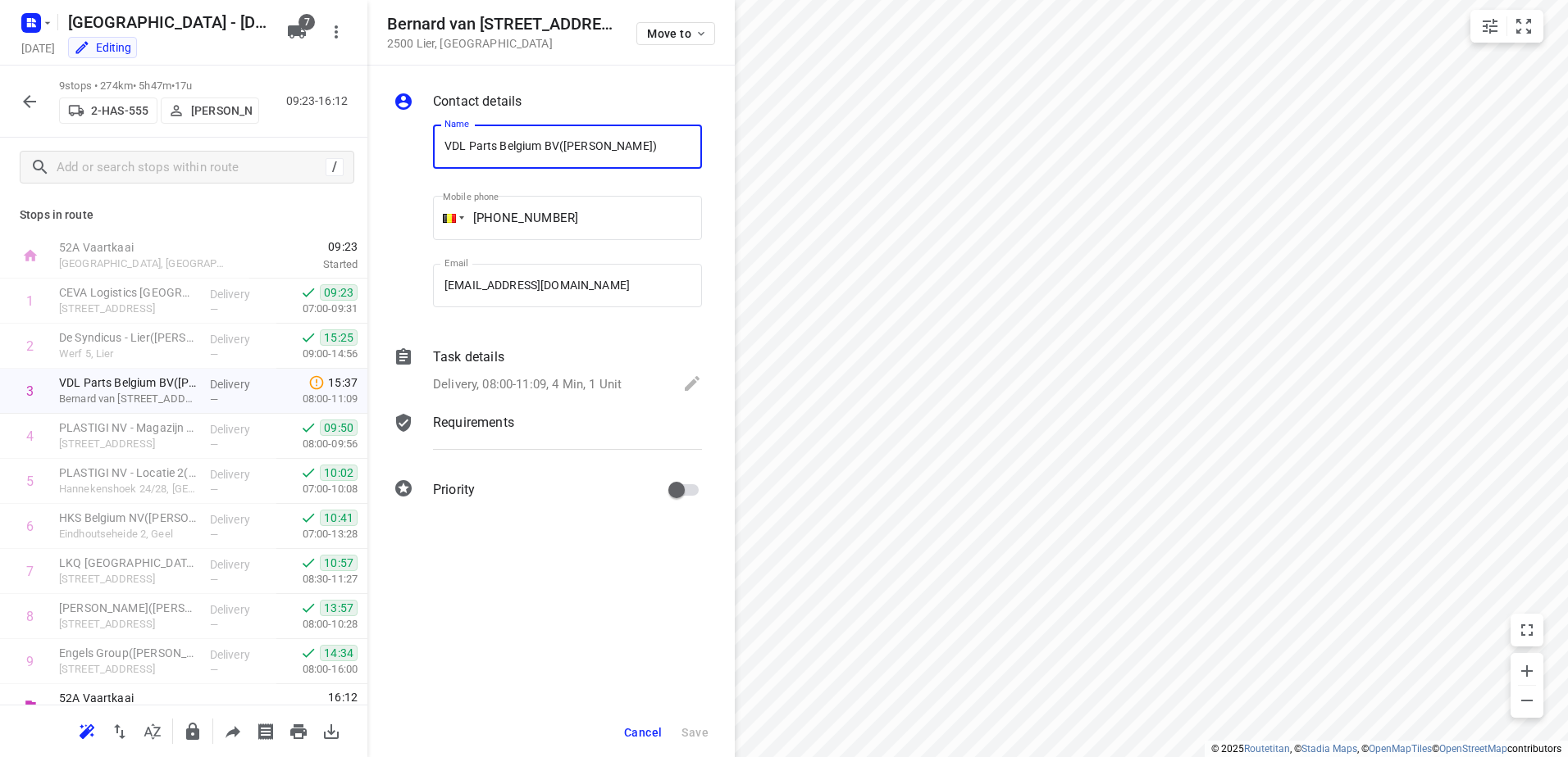
click at [25, 109] on icon "button" at bounding box center [30, 102] width 20 height 20
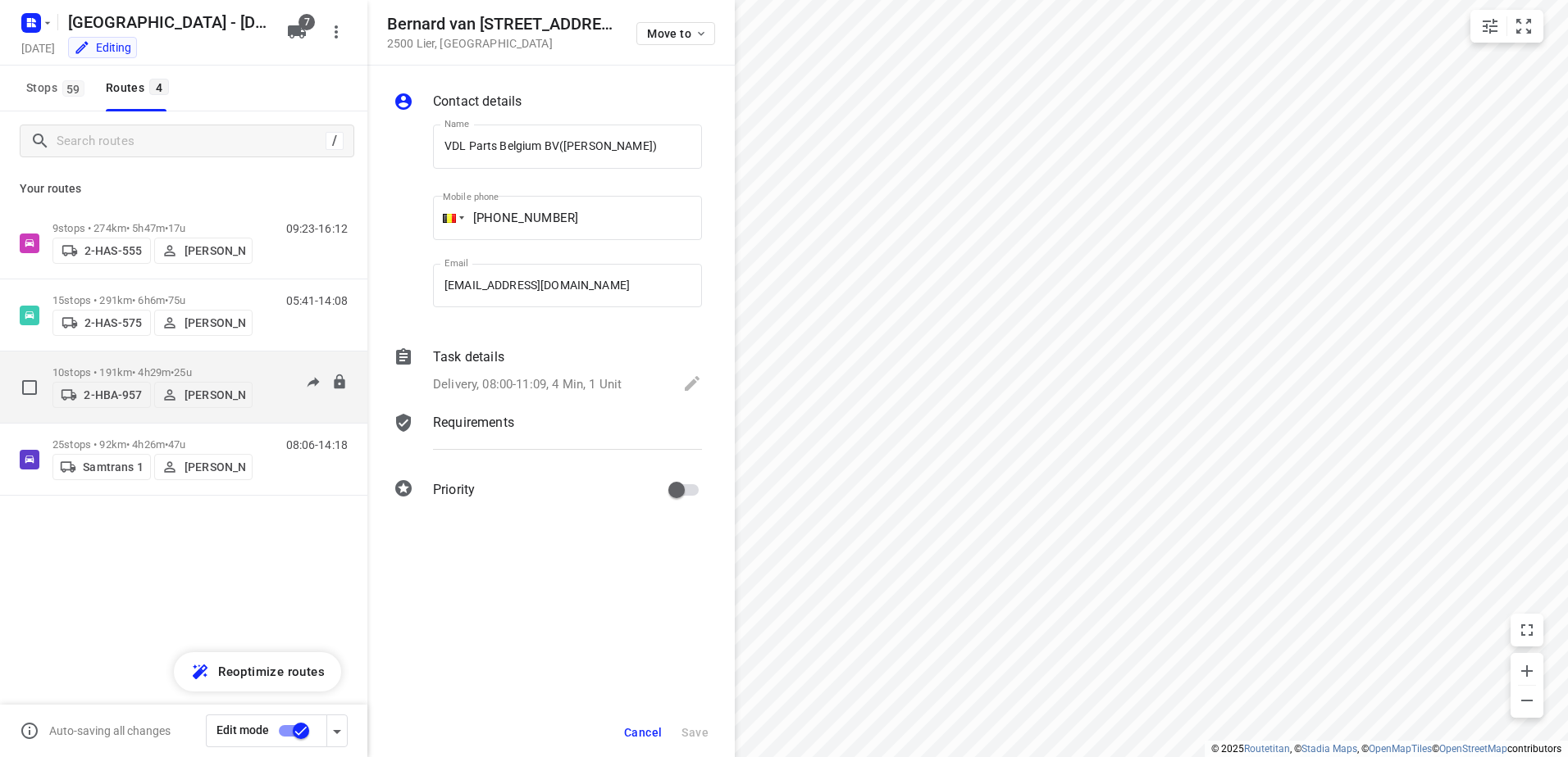
click at [124, 366] on p "10 stops • 191km • 4h29m • 25u" at bounding box center [153, 372] width 200 height 12
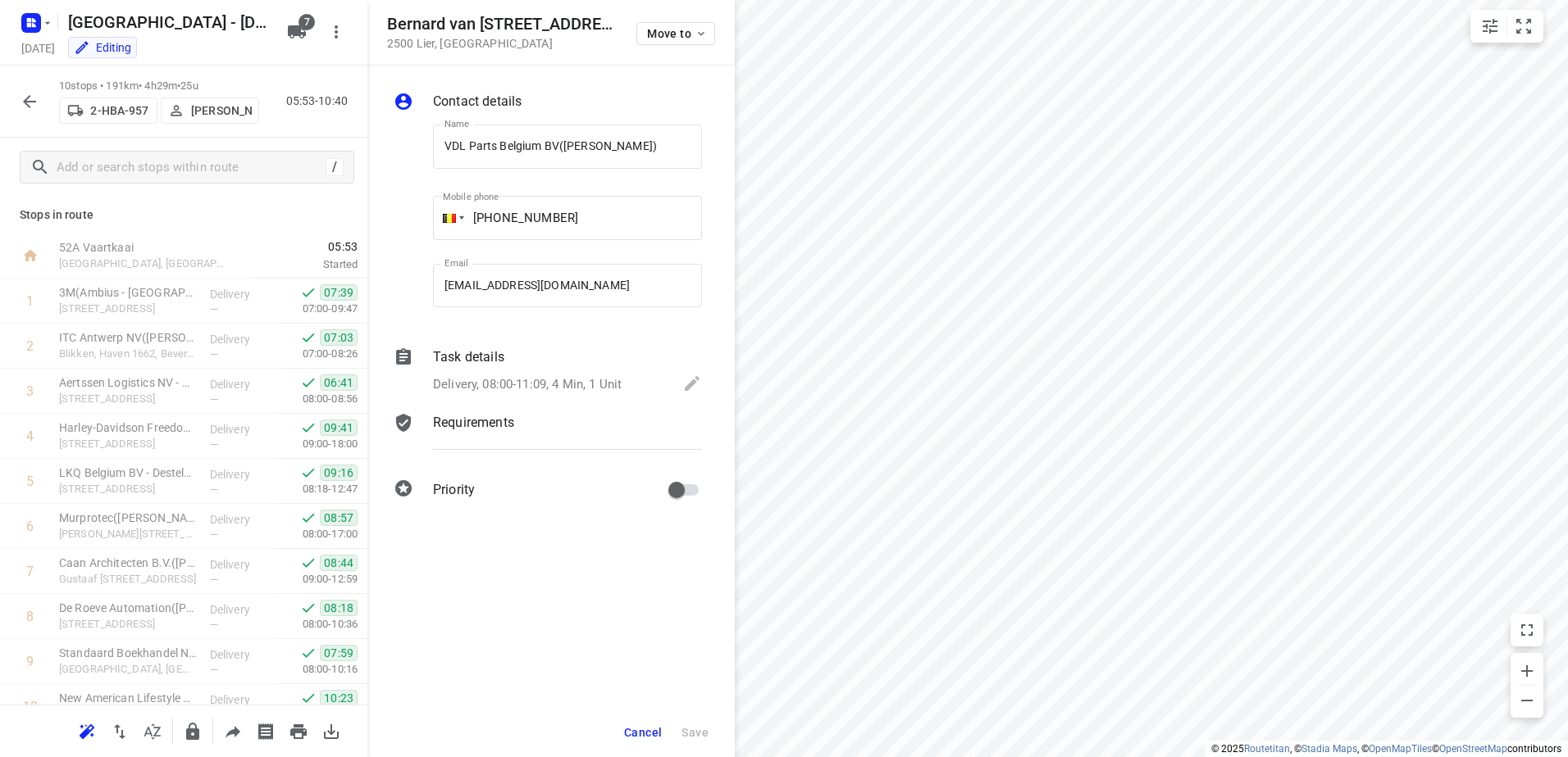
click at [27, 106] on icon "button" at bounding box center [30, 102] width 20 height 20
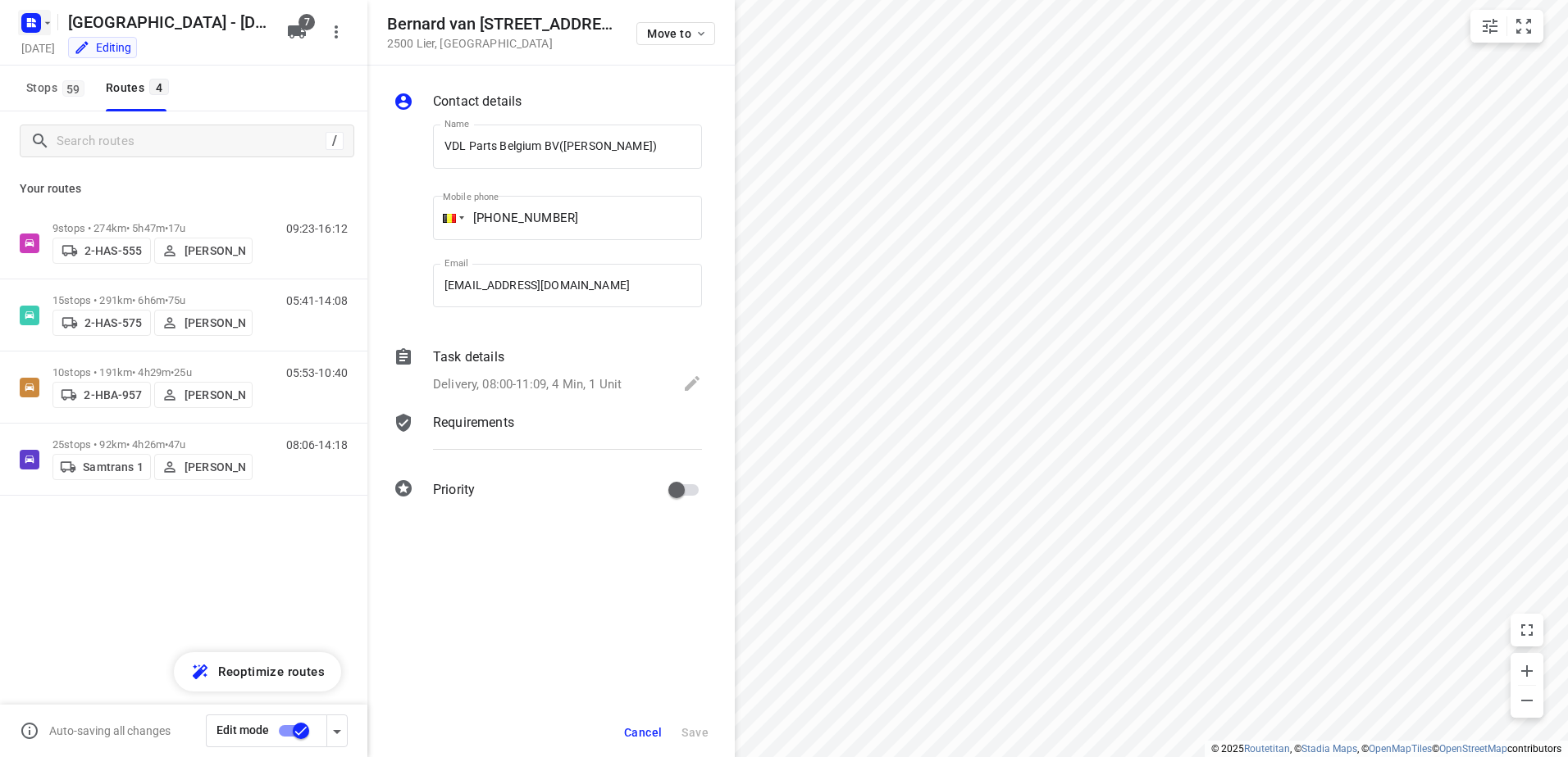
click at [26, 16] on rect "button" at bounding box center [31, 23] width 20 height 20
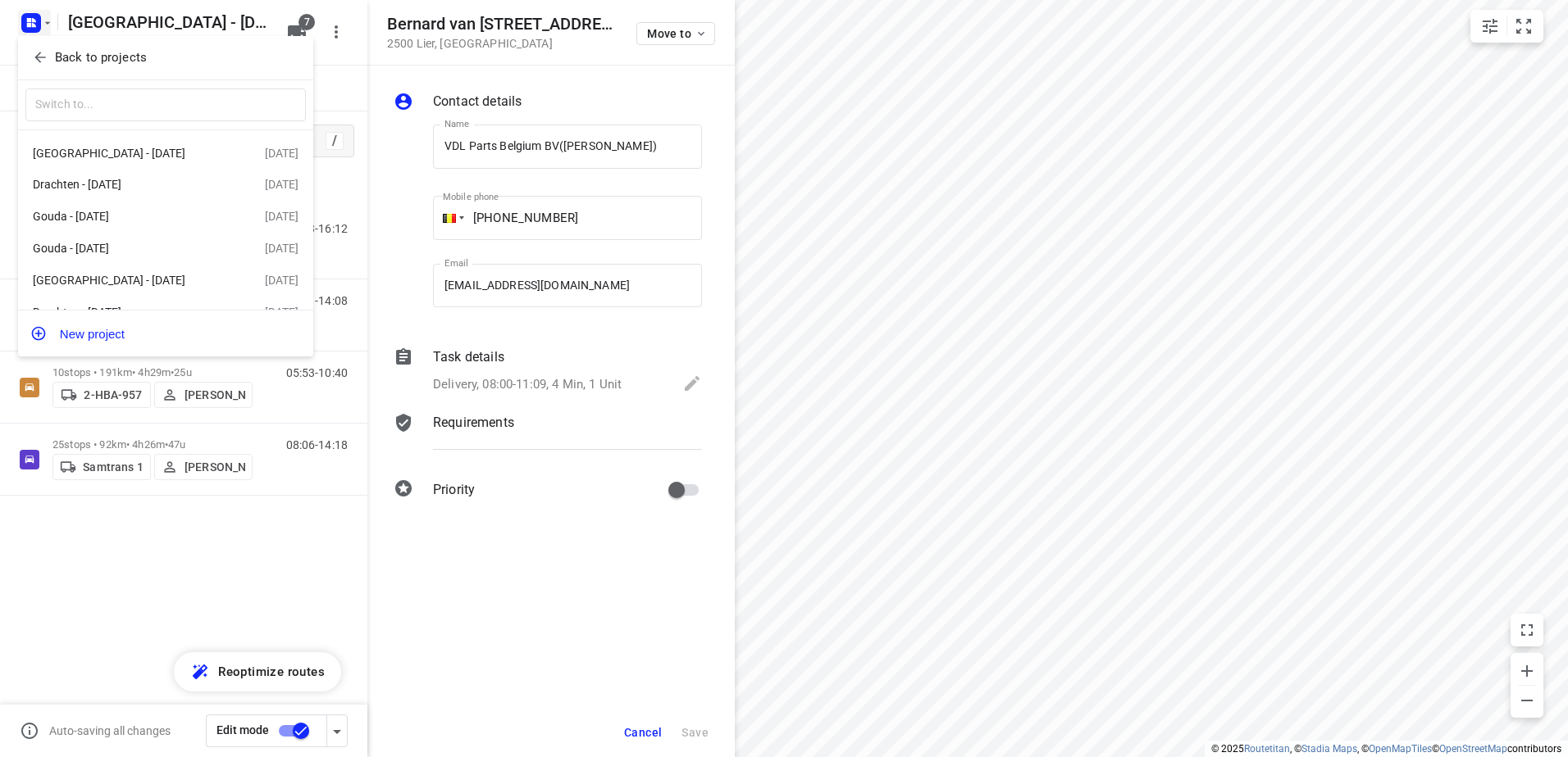
click at [931, 135] on div at bounding box center [784, 378] width 1568 height 757
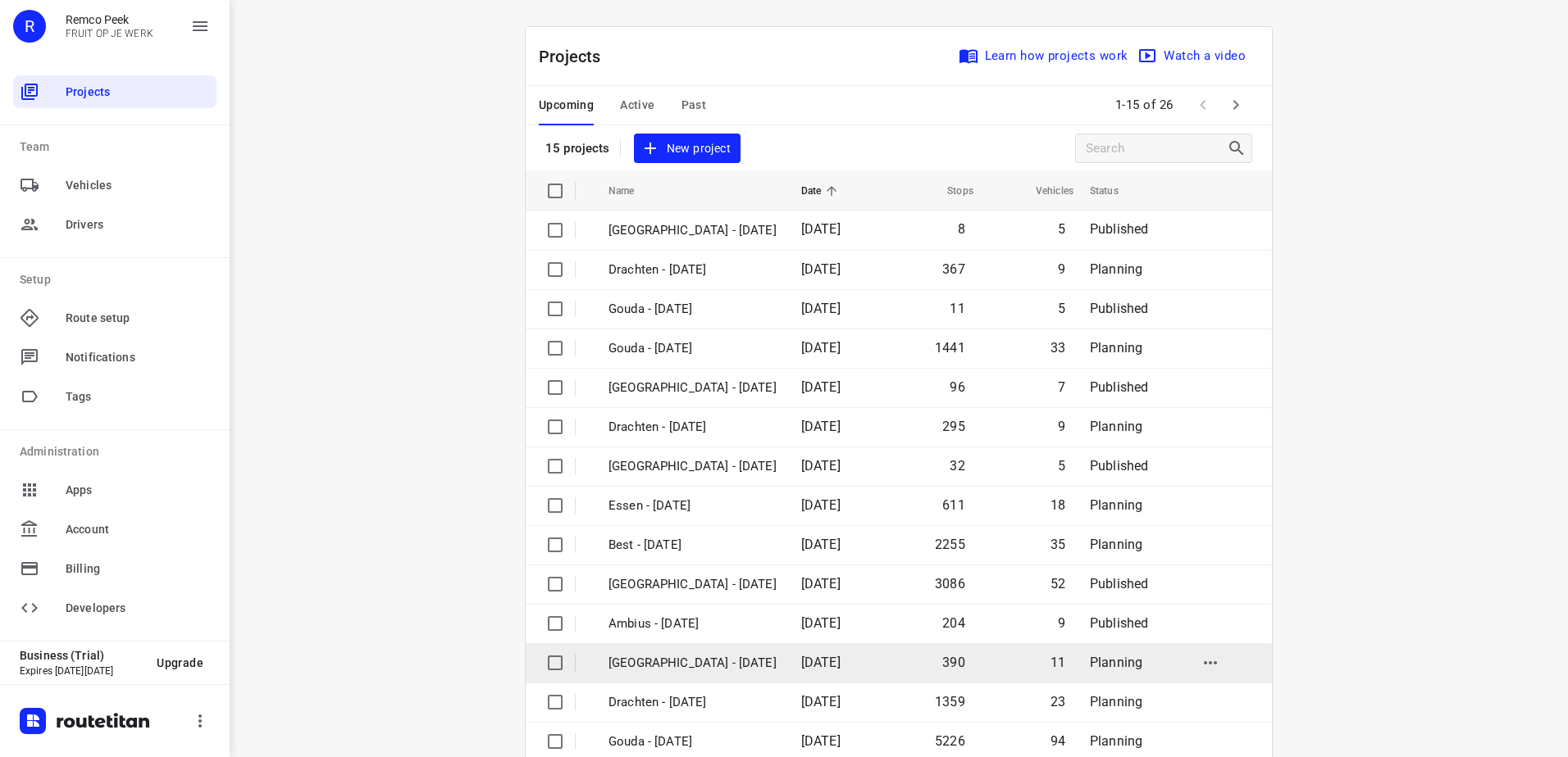
click at [693, 649] on td "[GEOGRAPHIC_DATA] - [DATE]" at bounding box center [690, 663] width 196 height 39
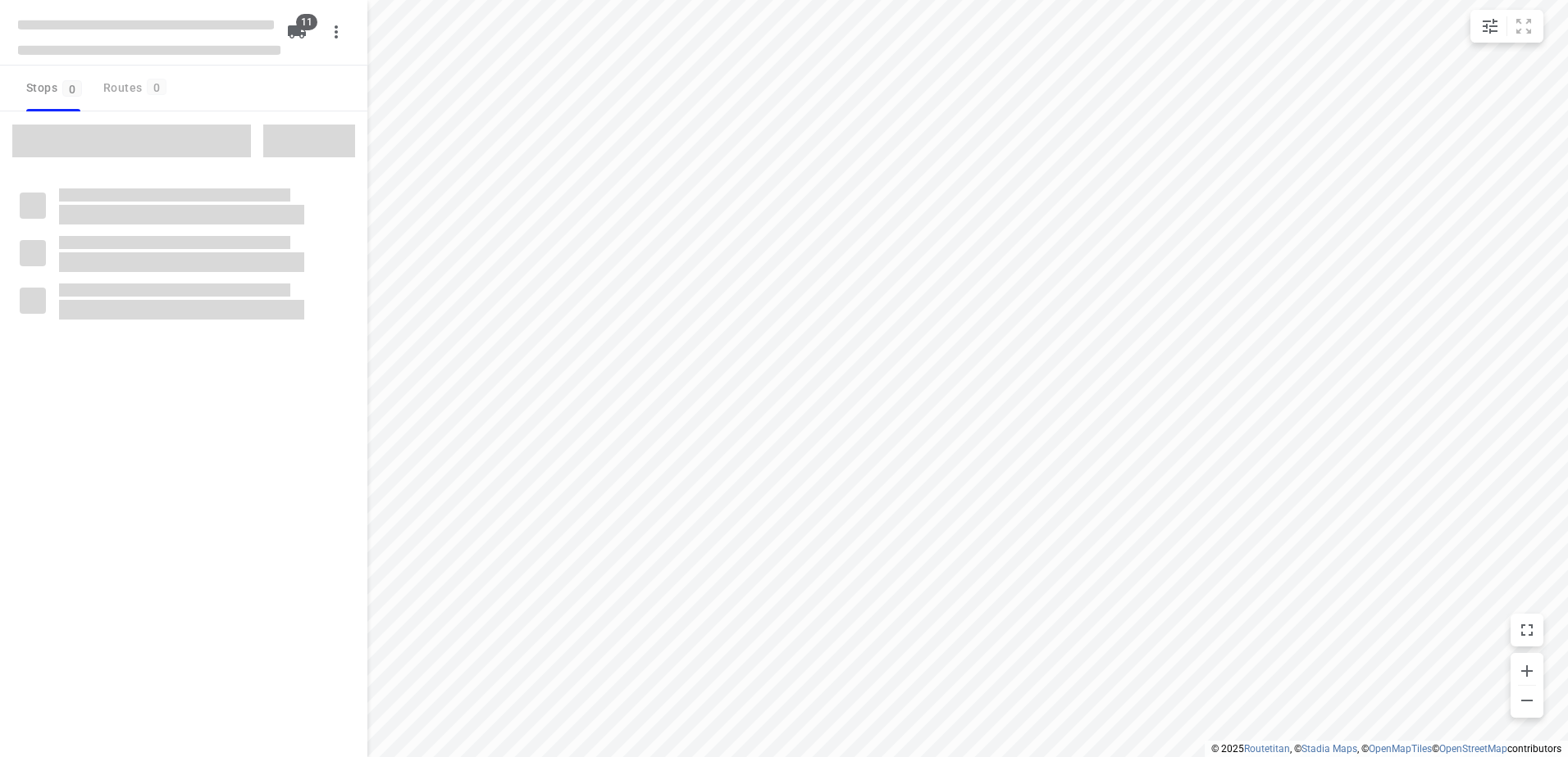
checkbox input "true"
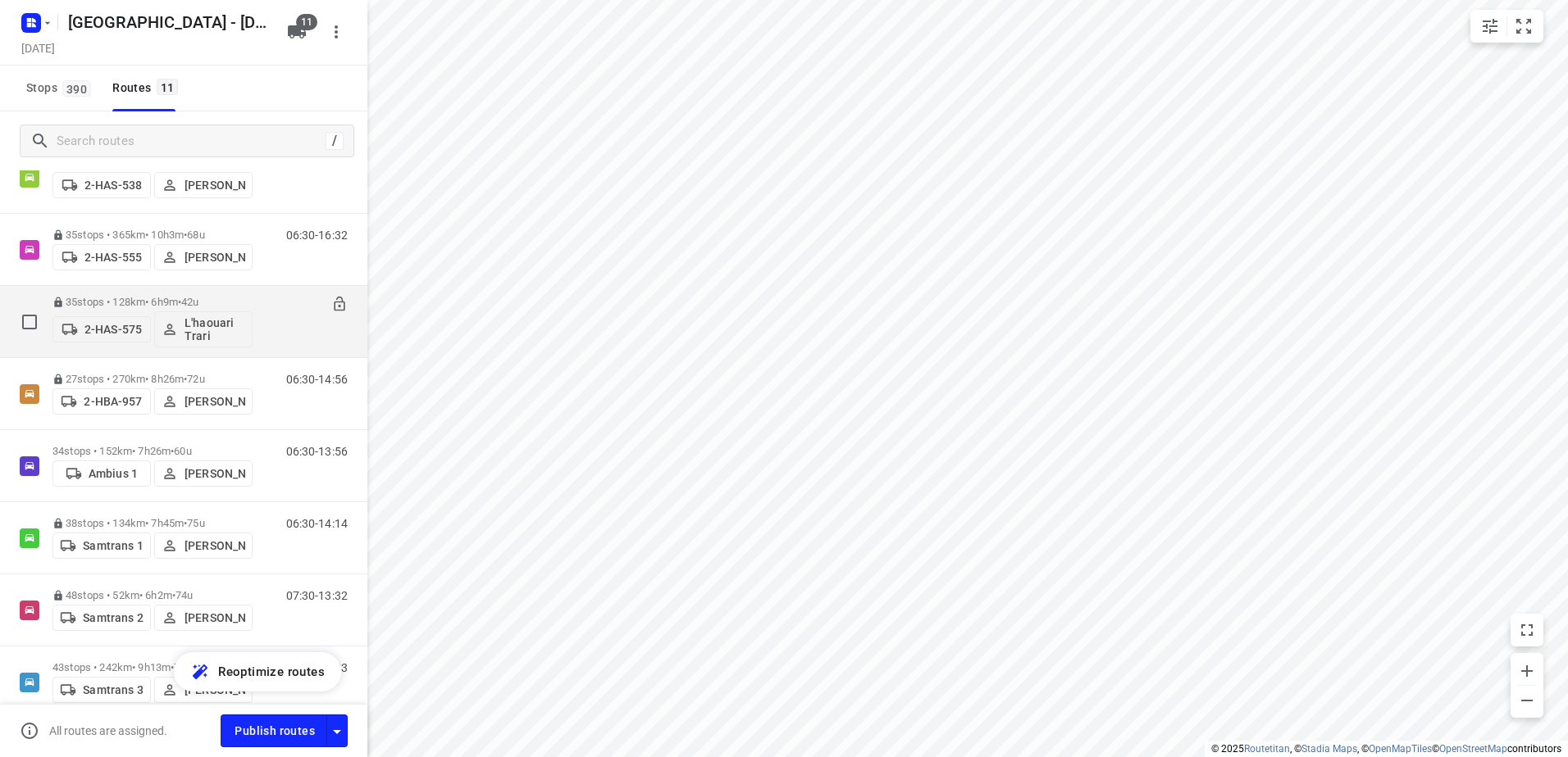
scroll to position [245, 0]
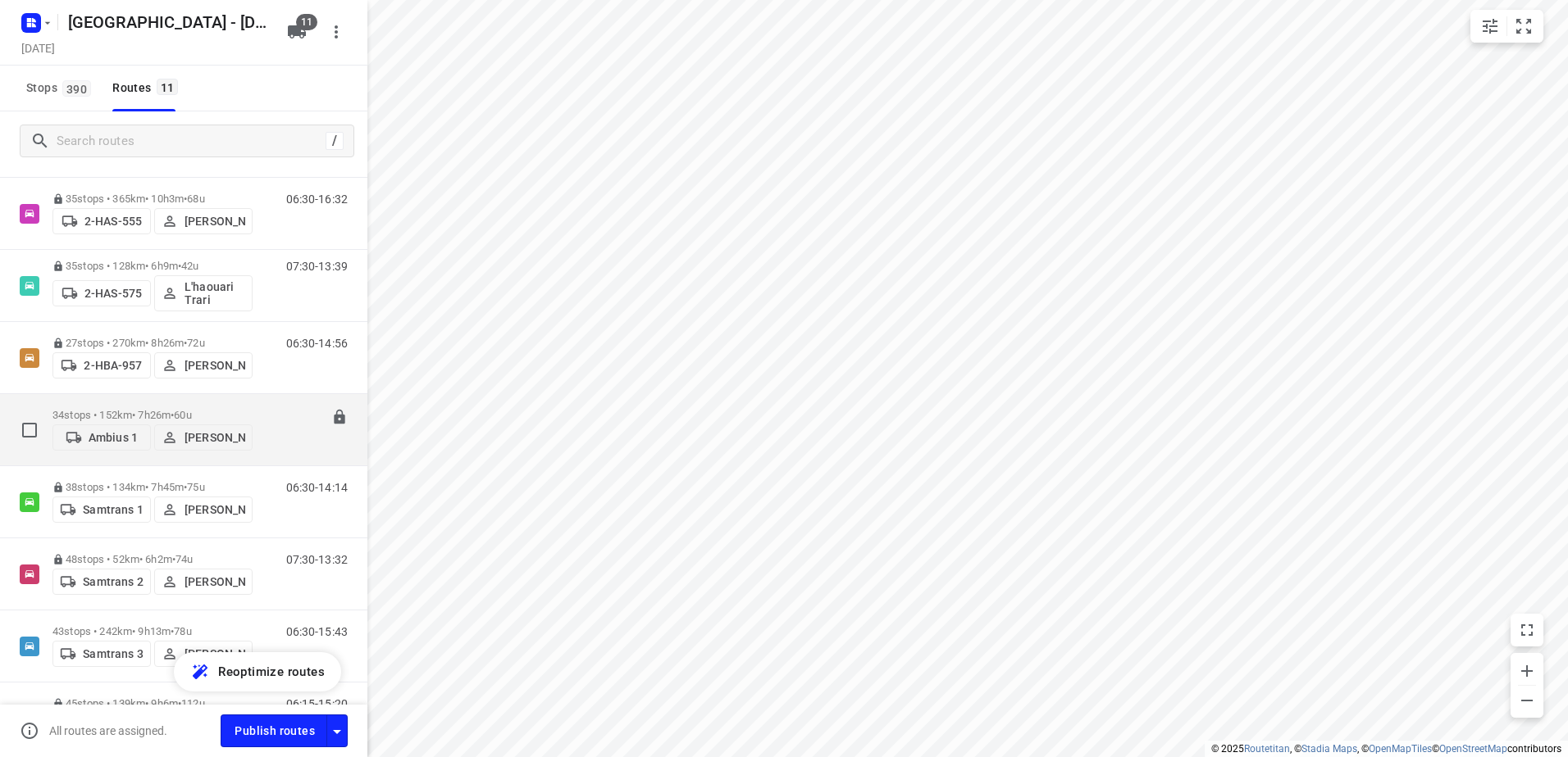
click at [103, 401] on div "34 stops • 152km • 7h26m • 60u Ambius 1 Kris Van Santvliet" at bounding box center [153, 429] width 200 height 58
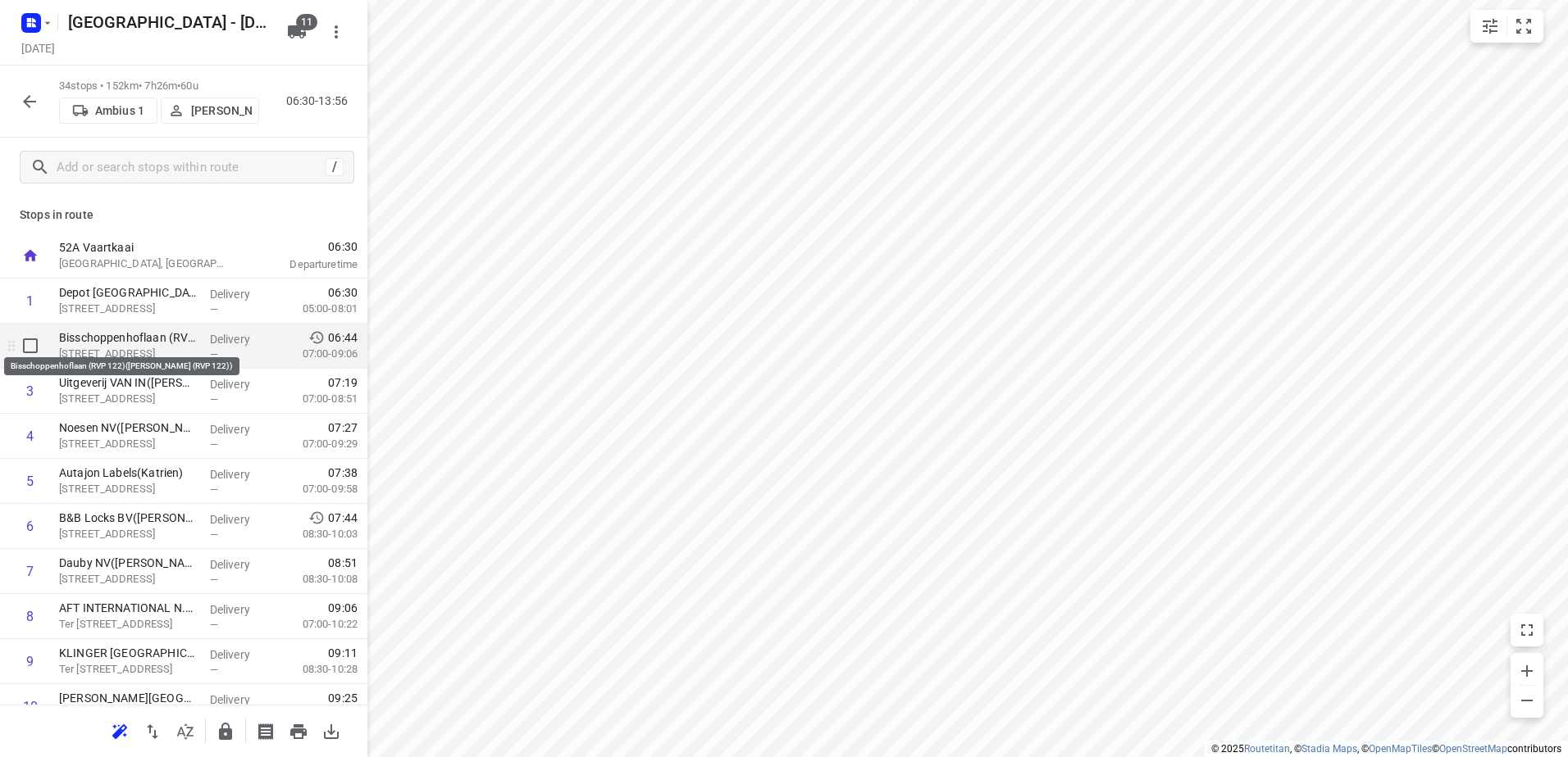
click at [128, 343] on p "Bisschoppenhoflaan (RVP 122)(Cheyenne Steeman (RVP 122))" at bounding box center [128, 337] width 138 height 16
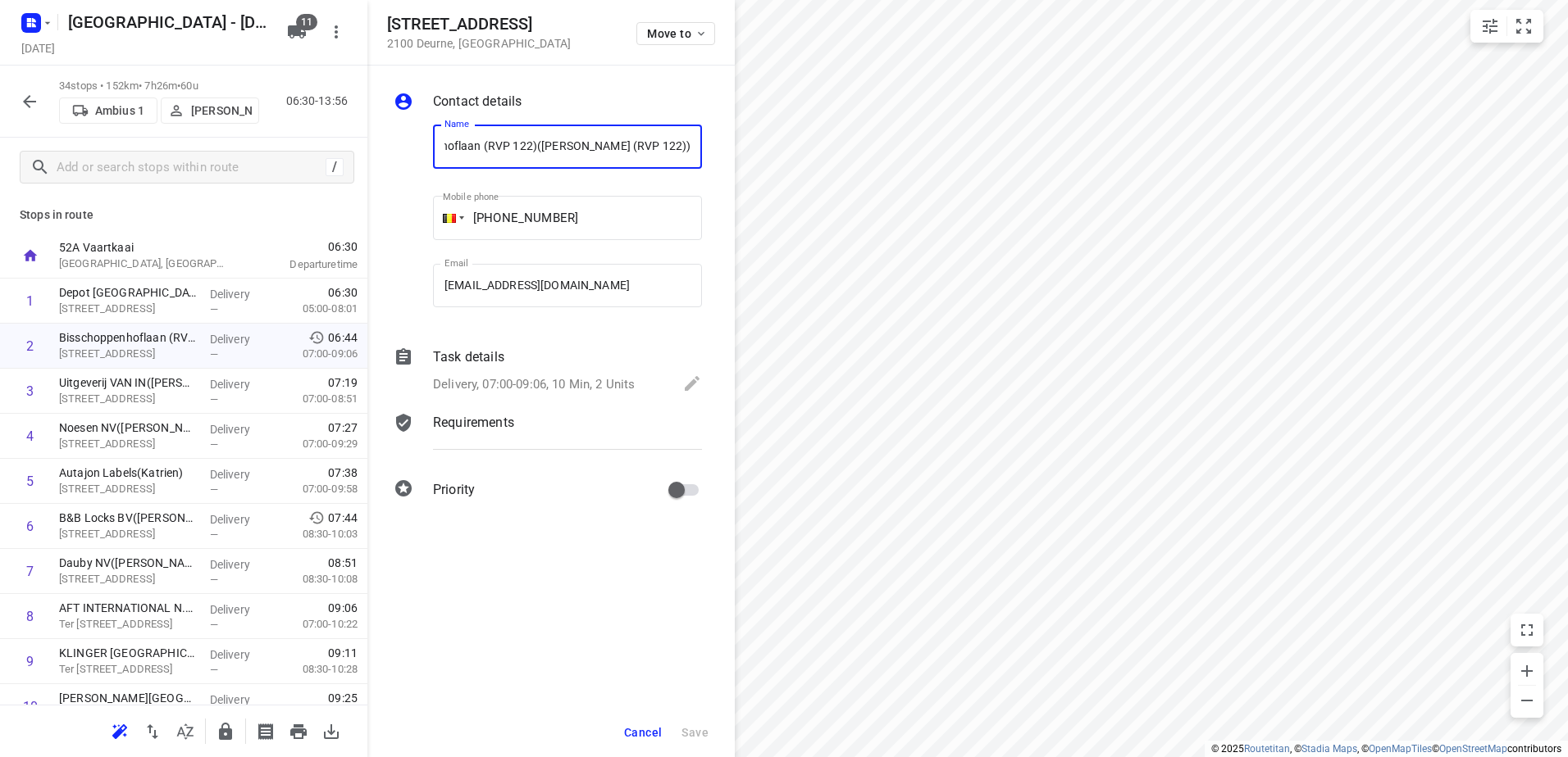
scroll to position [0, 0]
drag, startPoint x: 448, startPoint y: 154, endPoint x: 373, endPoint y: 158, distance: 75.1
click at [373, 158] on div "Contact details Name Bisschoppenhoflaan (RVP 122)(Cheyenne Steeman (RVP 122)) N…" at bounding box center [550, 299] width 367 height 466
click at [545, 148] on input "Bisschoppenhoflaan (RVP 122)(Cheyenne Steeman (RVP 122))" at bounding box center [567, 147] width 269 height 44
drag, startPoint x: 583, startPoint y: 145, endPoint x: 504, endPoint y: 147, distance: 79.0
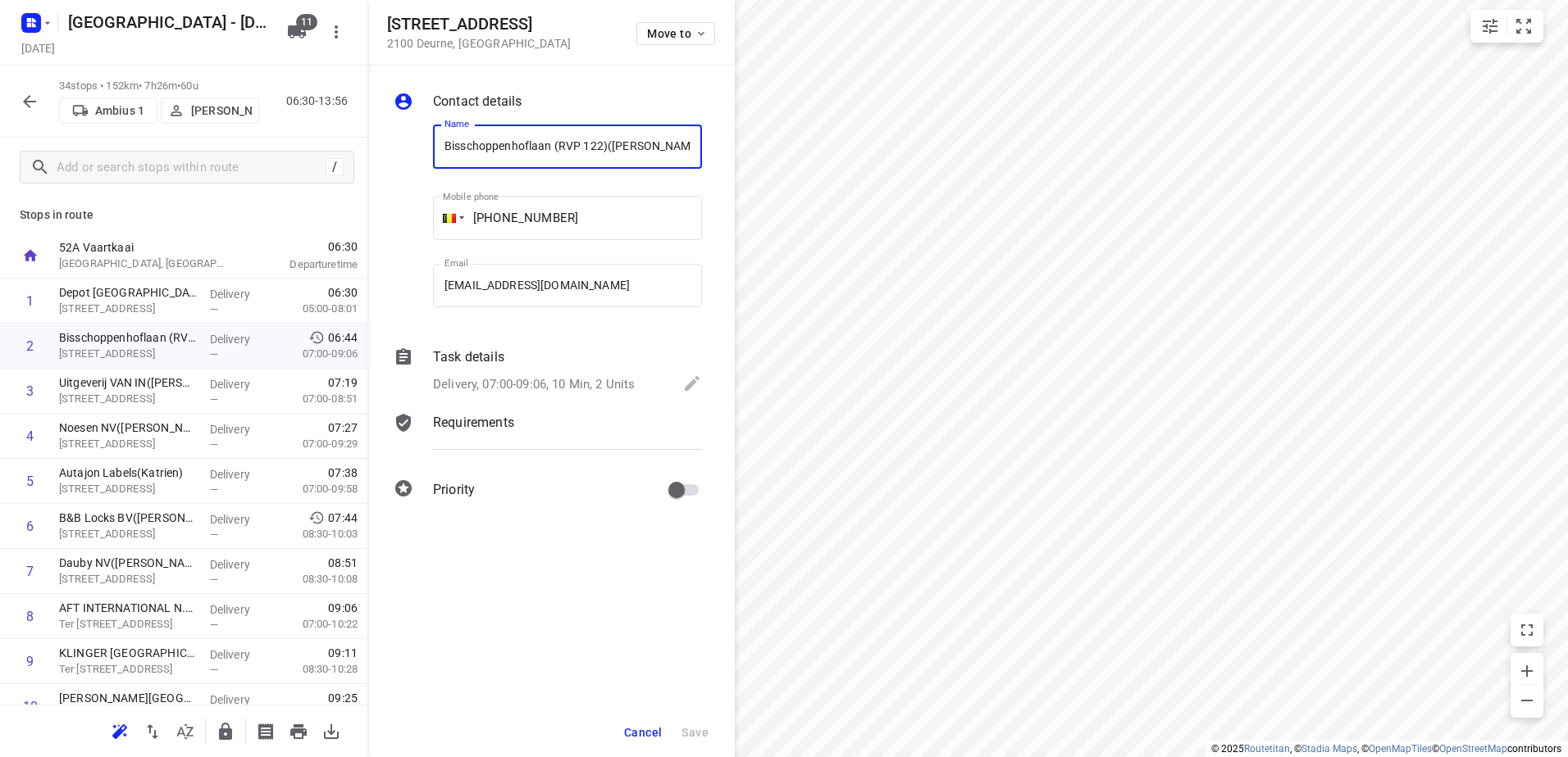
click at [504, 147] on input "Bisschoppenhoflaan (RVP 122)(Cheyenne Steeman (RVP 122))" at bounding box center [567, 147] width 269 height 44
click at [517, 149] on input "Bisschoppenhoflaan (RVP 122)(Cheyenne Steeman (RVP 122))" at bounding box center [567, 147] width 269 height 44
click at [154, 392] on p "Nijverheidsstraat 92/5, Wommelgem" at bounding box center [128, 399] width 138 height 16
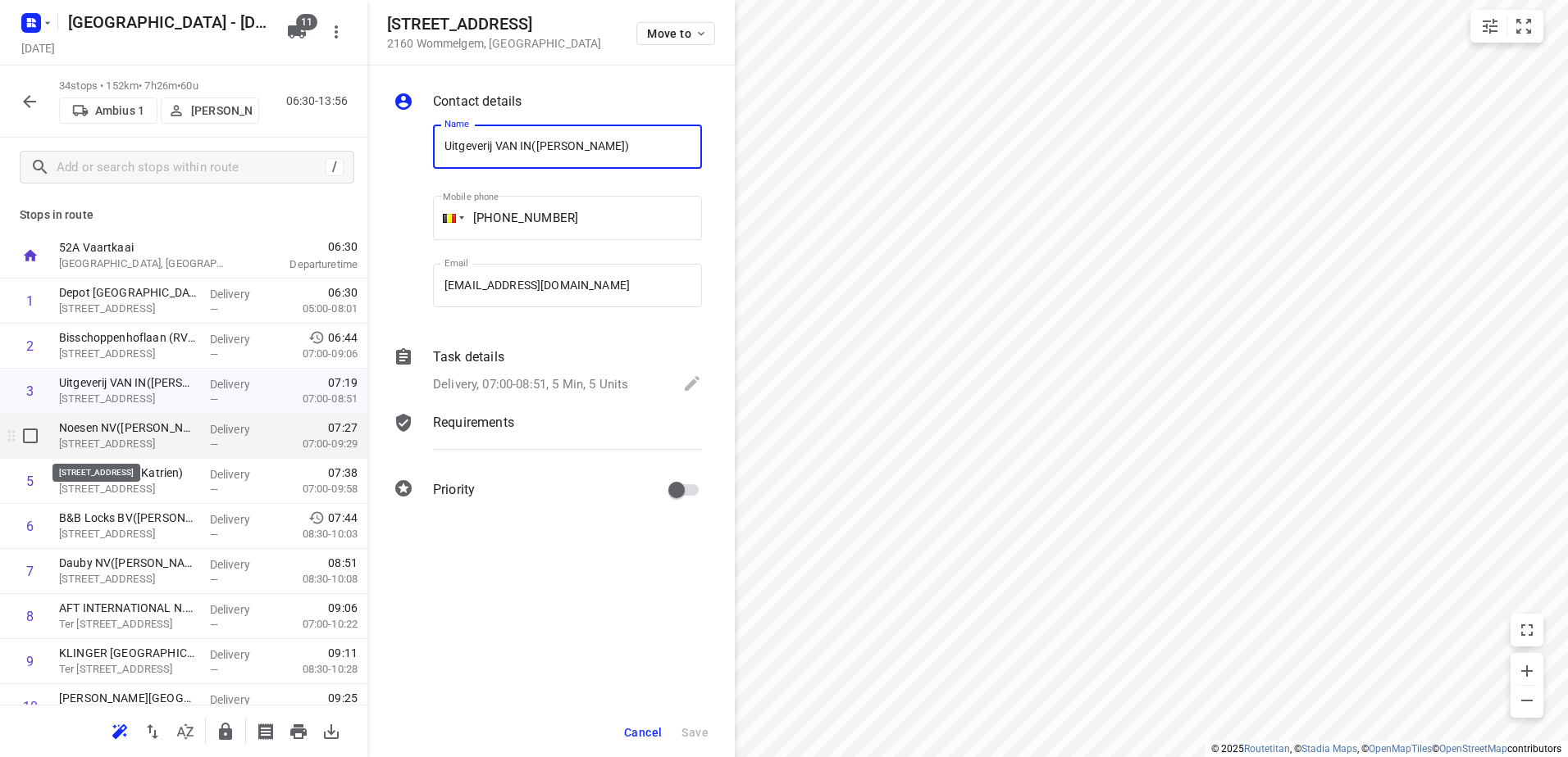
click at [142, 438] on p "Nijverheidsstraat 54H, Wommelgem" at bounding box center [128, 444] width 138 height 16
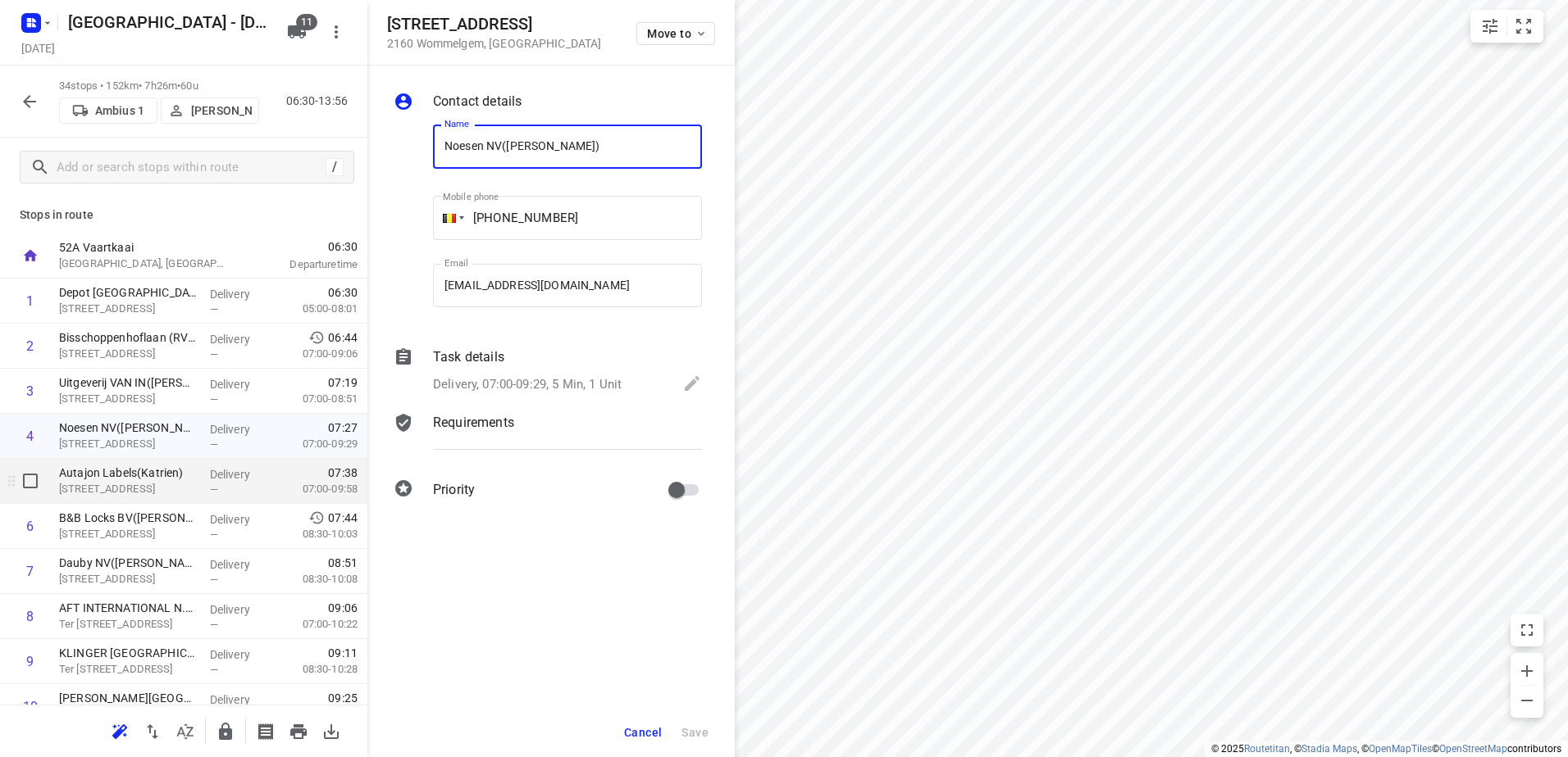
click at [151, 486] on p "Uilenbaan 100, Wommelgem" at bounding box center [128, 489] width 138 height 16
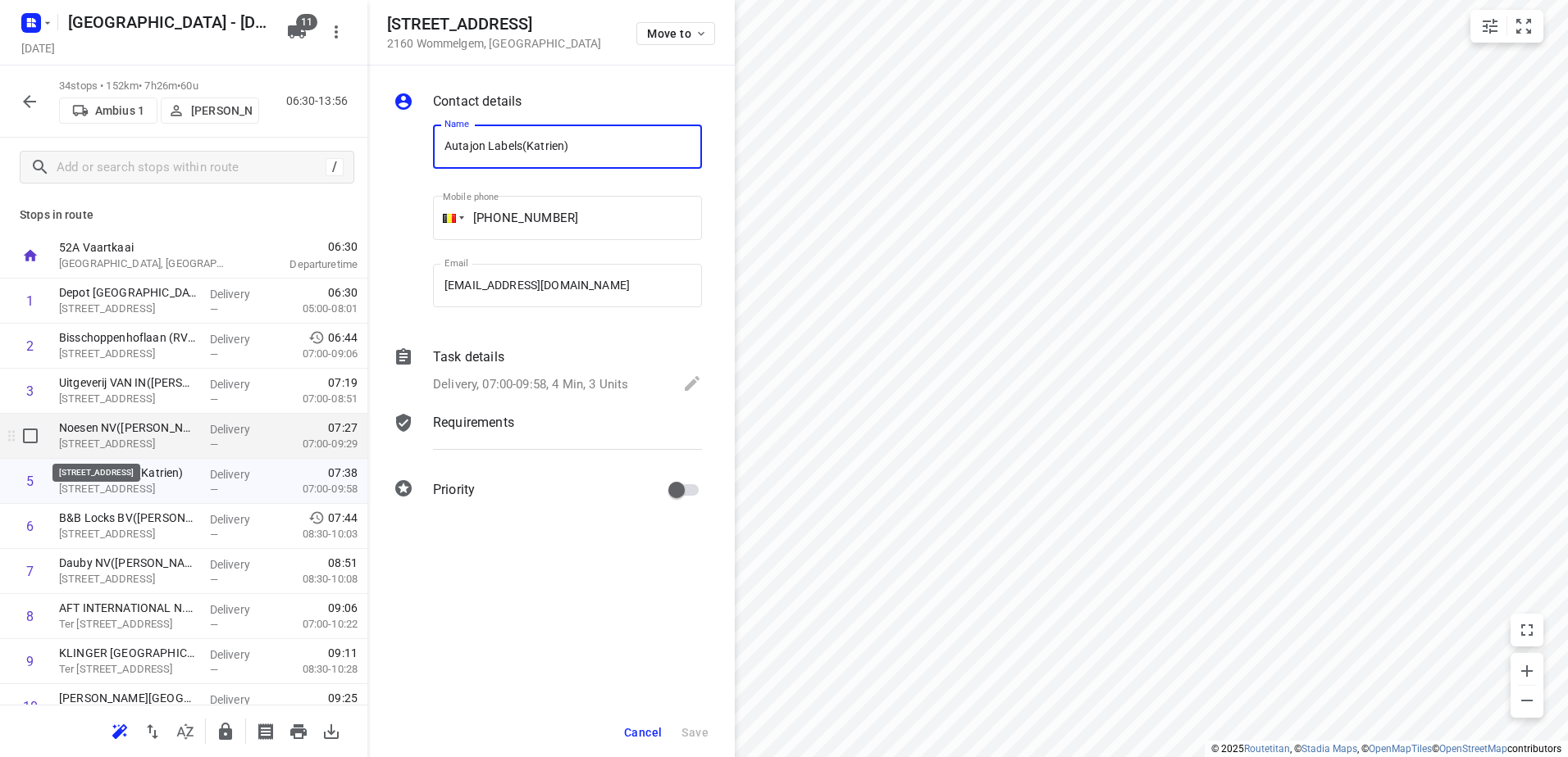
click at [174, 434] on p "Noesen NV(Regine Deschepper)" at bounding box center [128, 428] width 138 height 16
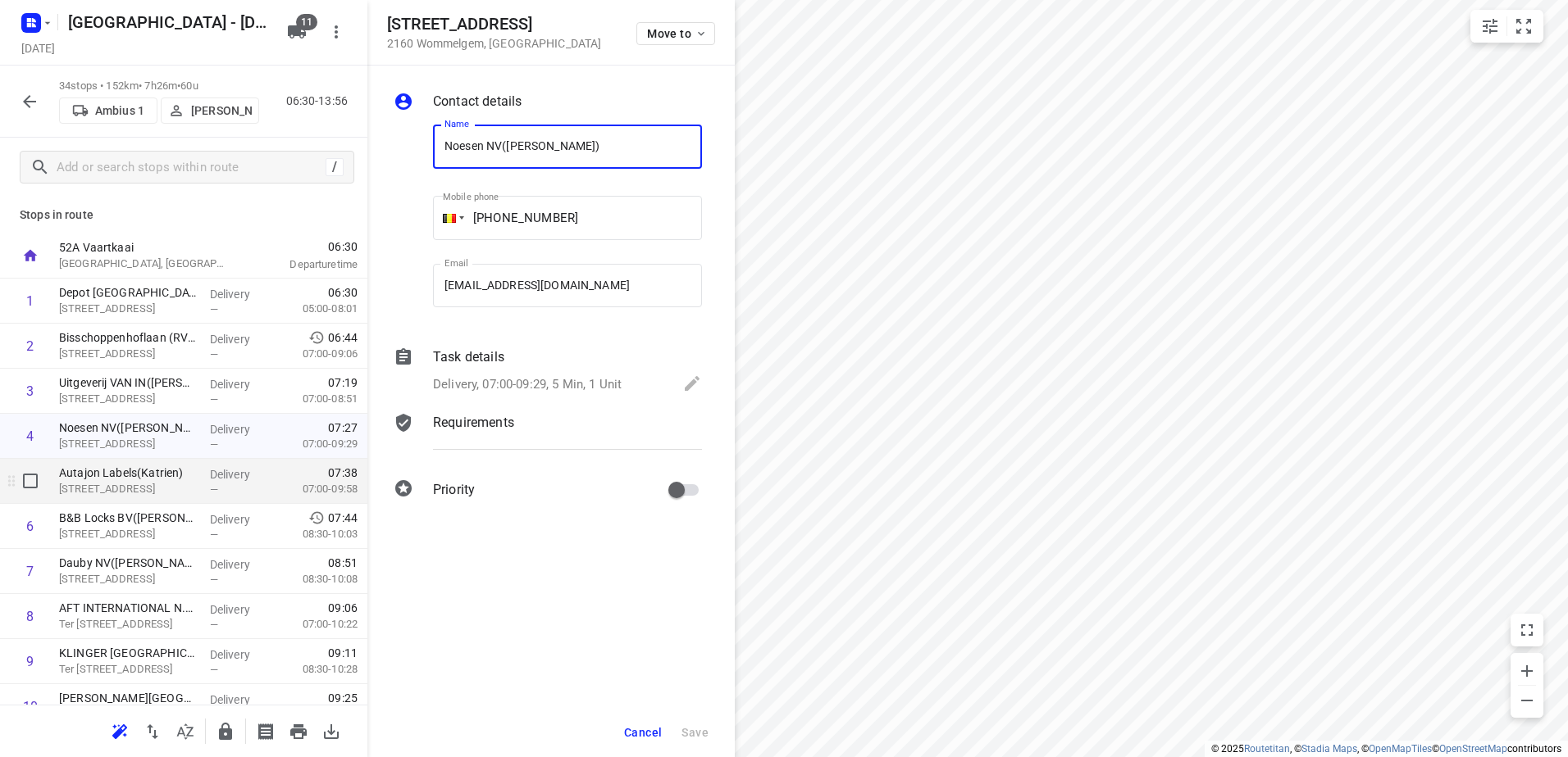
click at [172, 479] on p "Autajon Labels(Katrien)" at bounding box center [128, 473] width 138 height 16
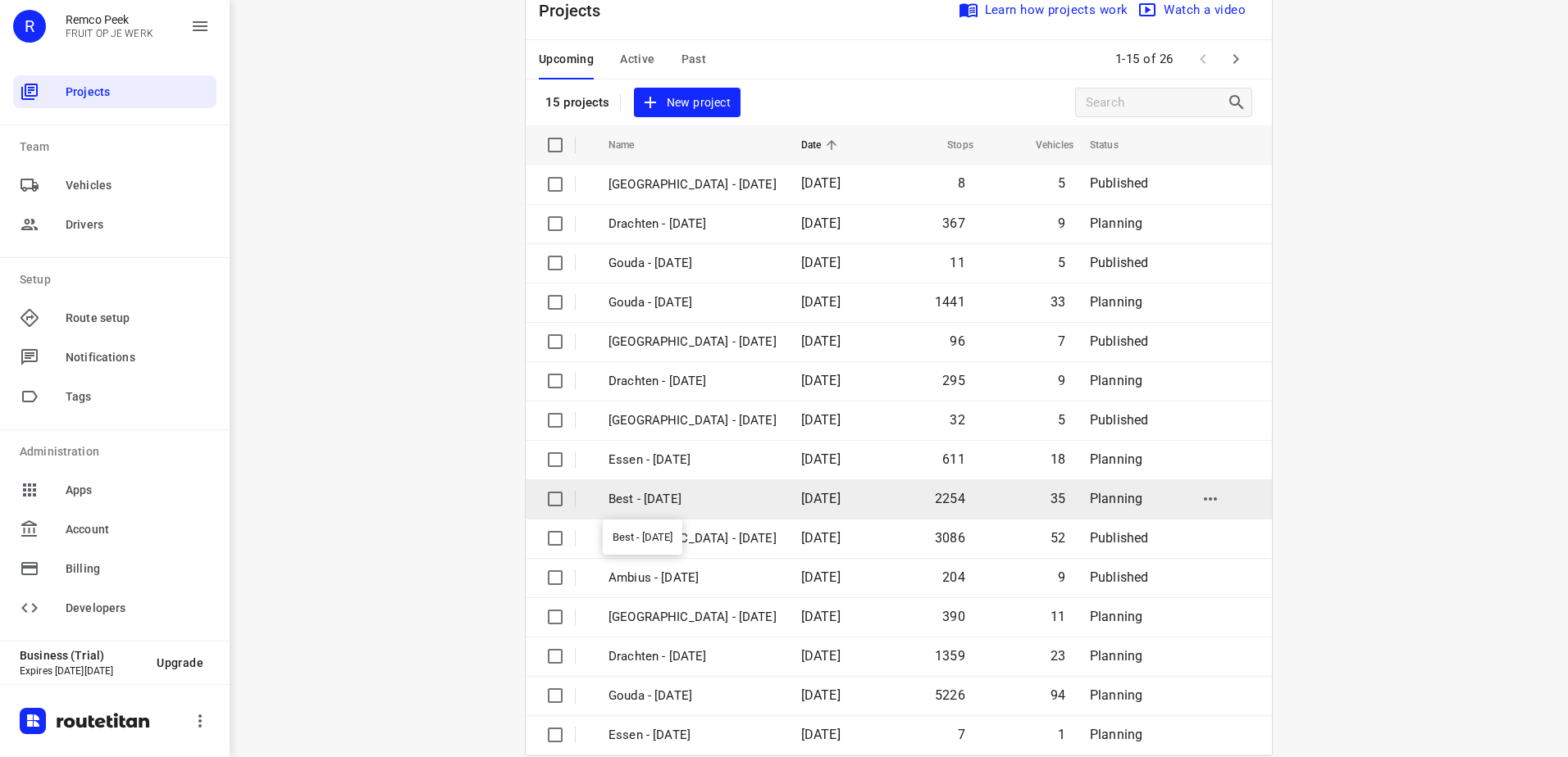
scroll to position [71, 0]
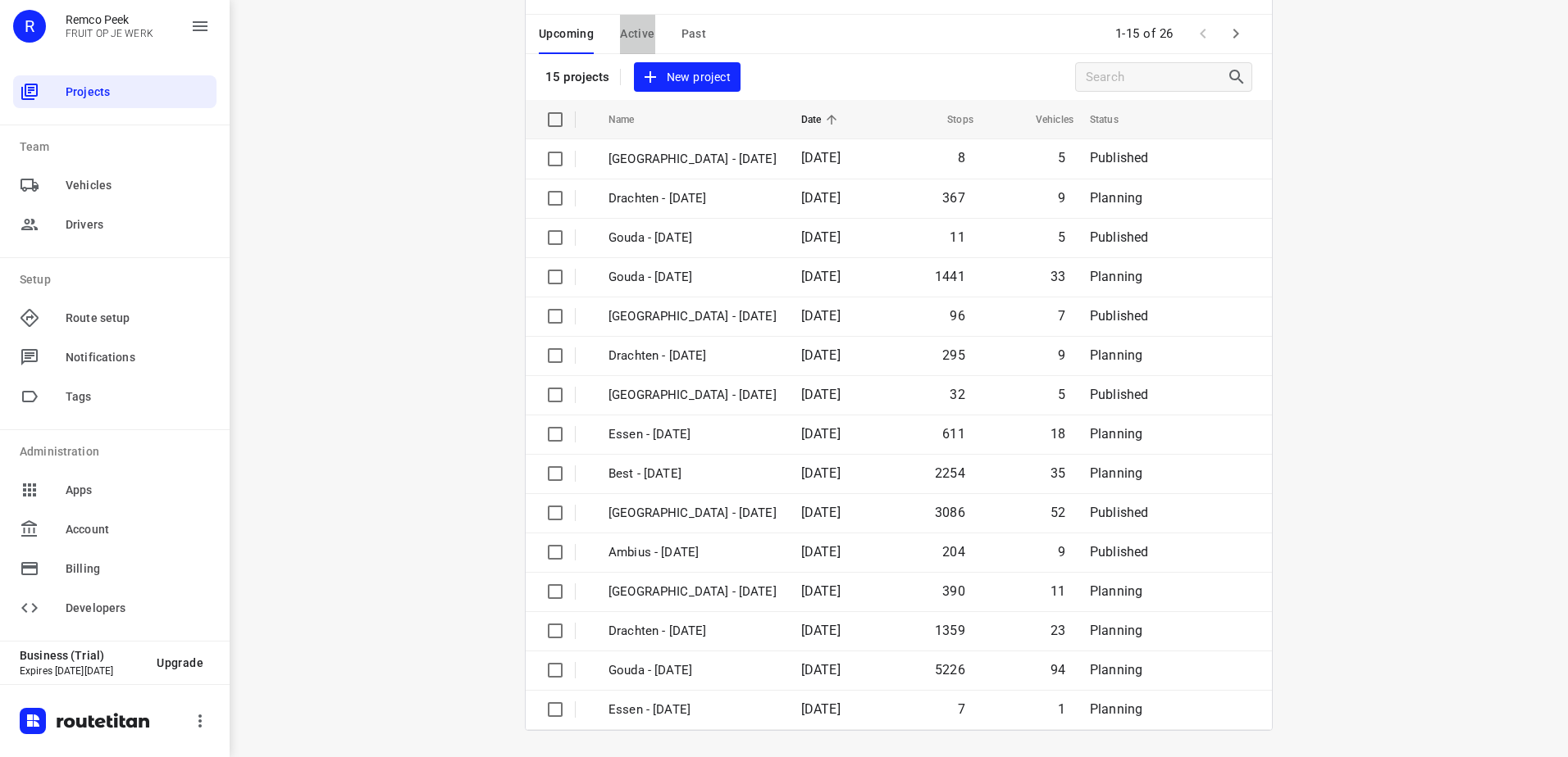
click at [640, 32] on span "Active" at bounding box center [637, 34] width 34 height 21
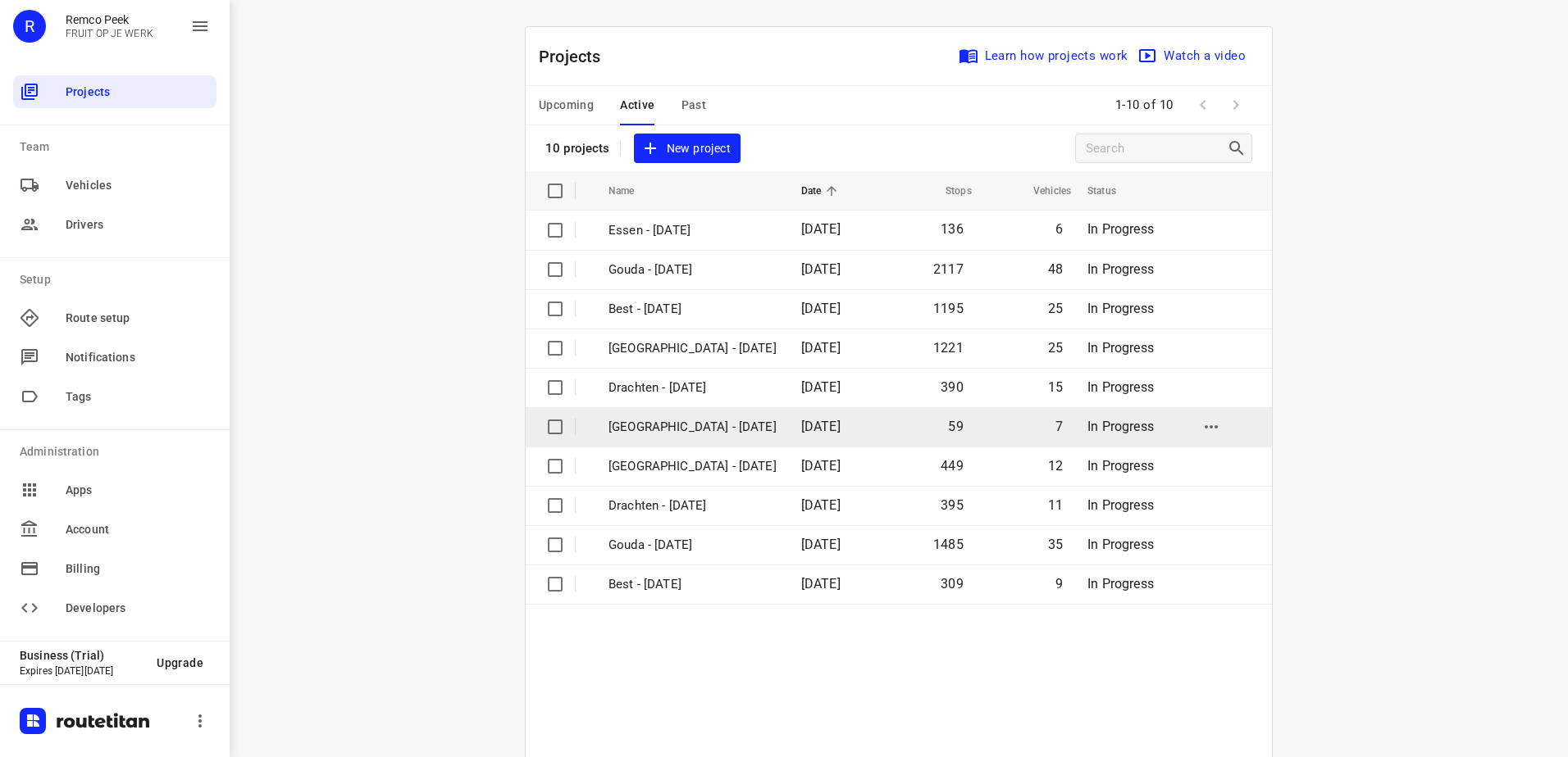
click at [691, 423] on p "Antwerpen - Wednesday" at bounding box center [692, 427] width 168 height 19
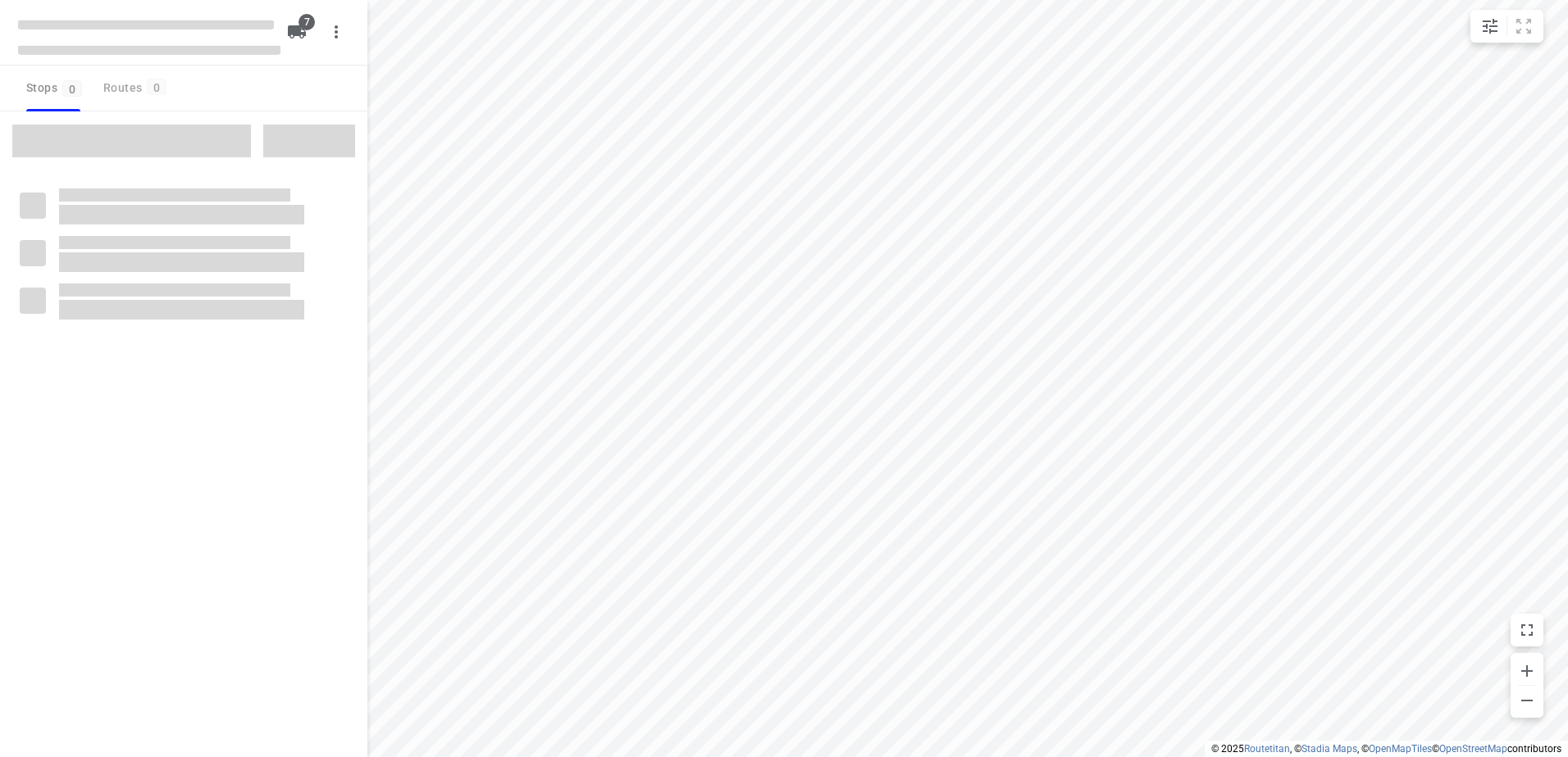
checkbox input "true"
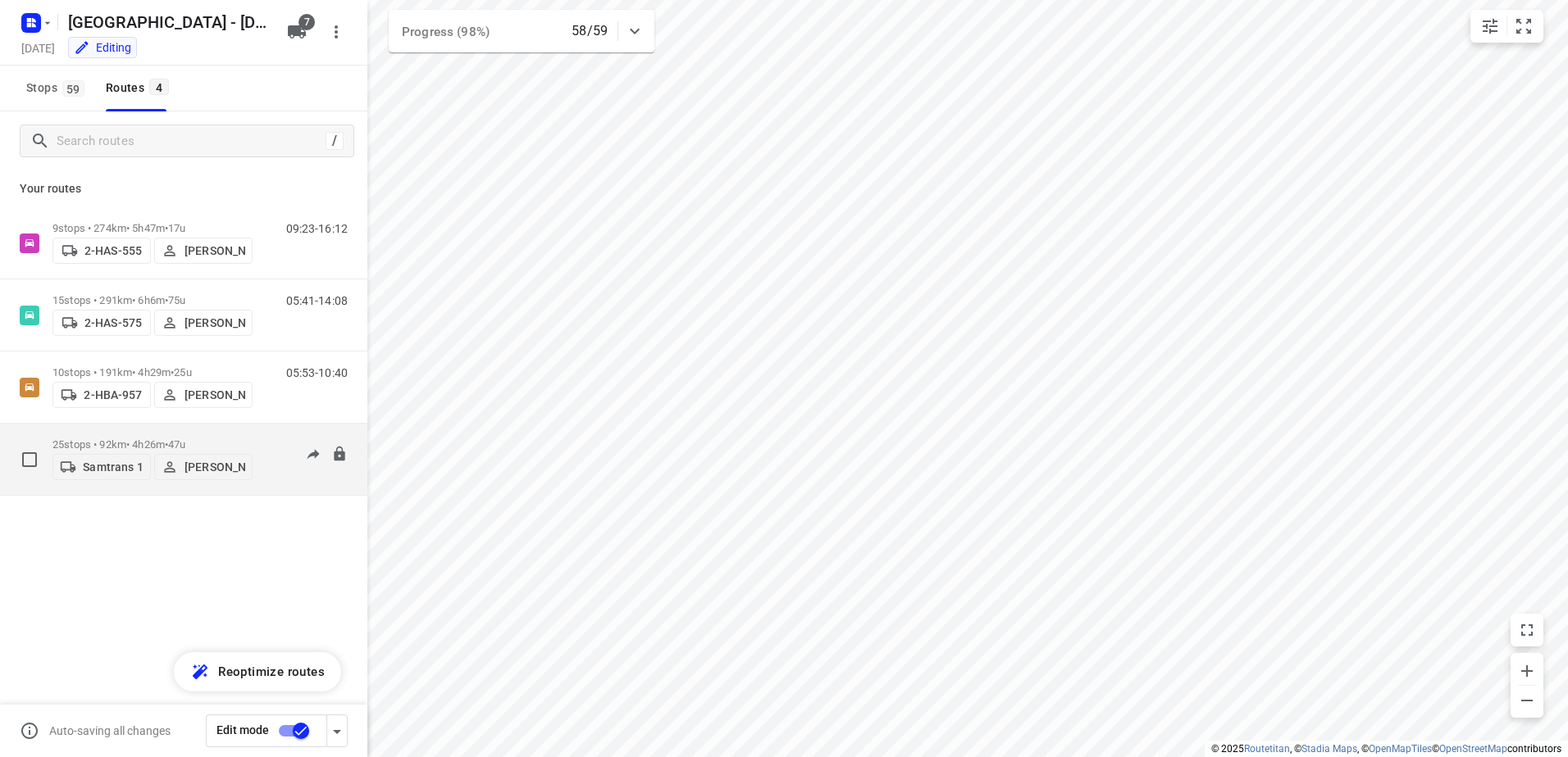
click at [99, 438] on p "25 stops • 92km • 4h26m • 47u" at bounding box center [153, 444] width 200 height 12
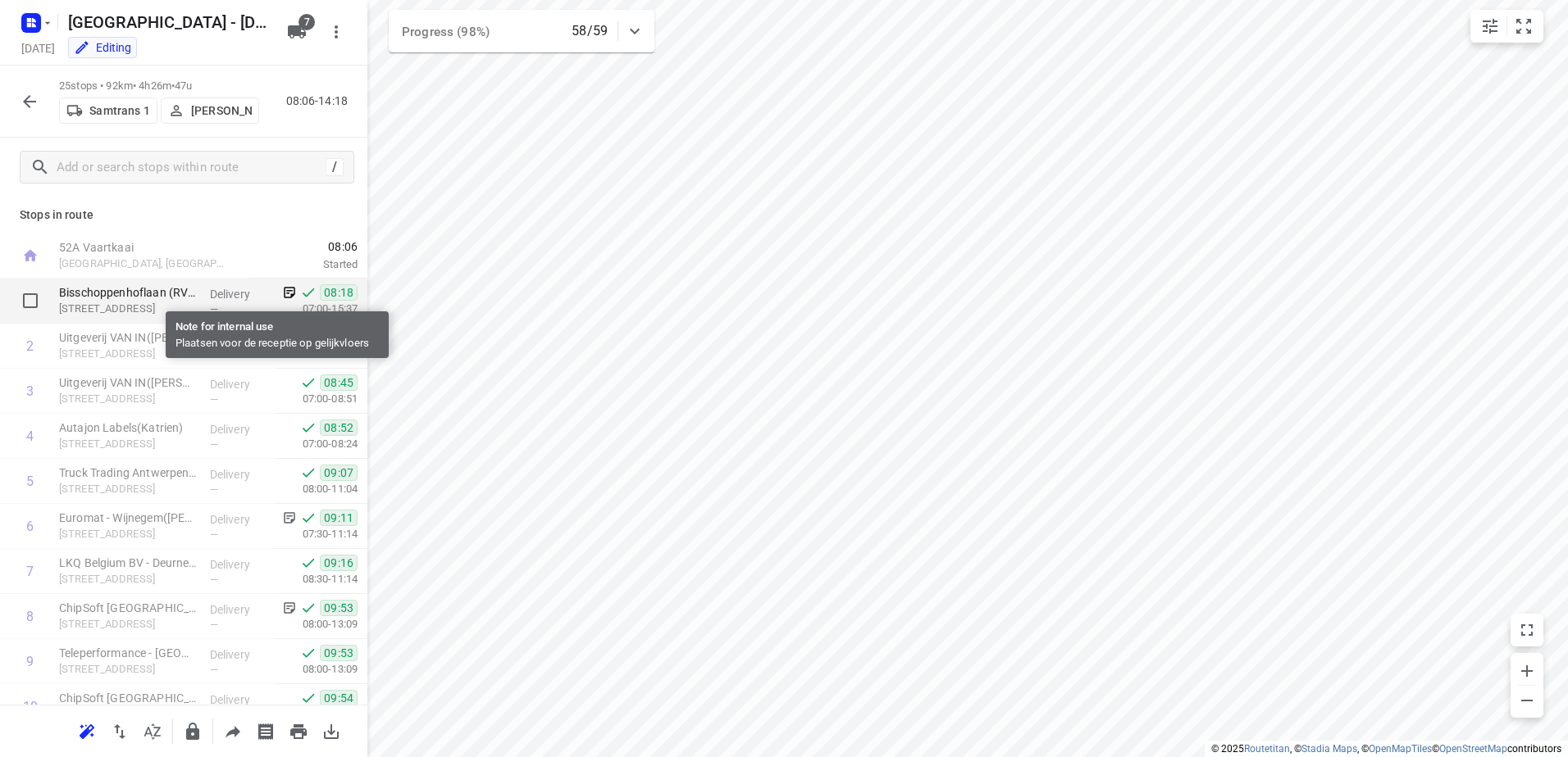
click at [282, 287] on icon at bounding box center [289, 292] width 15 height 15
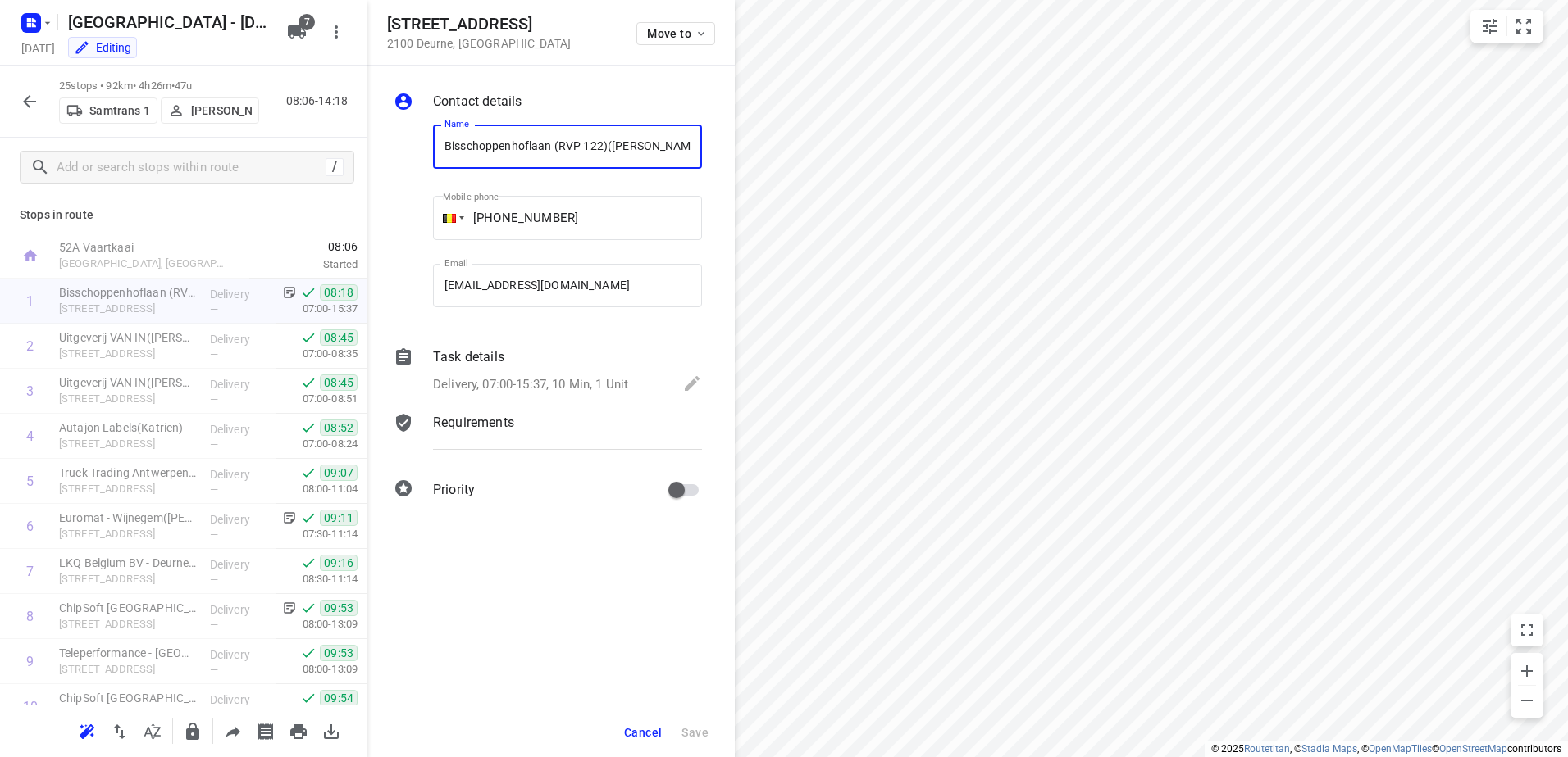
click at [30, 112] on button "button" at bounding box center [30, 102] width 33 height 33
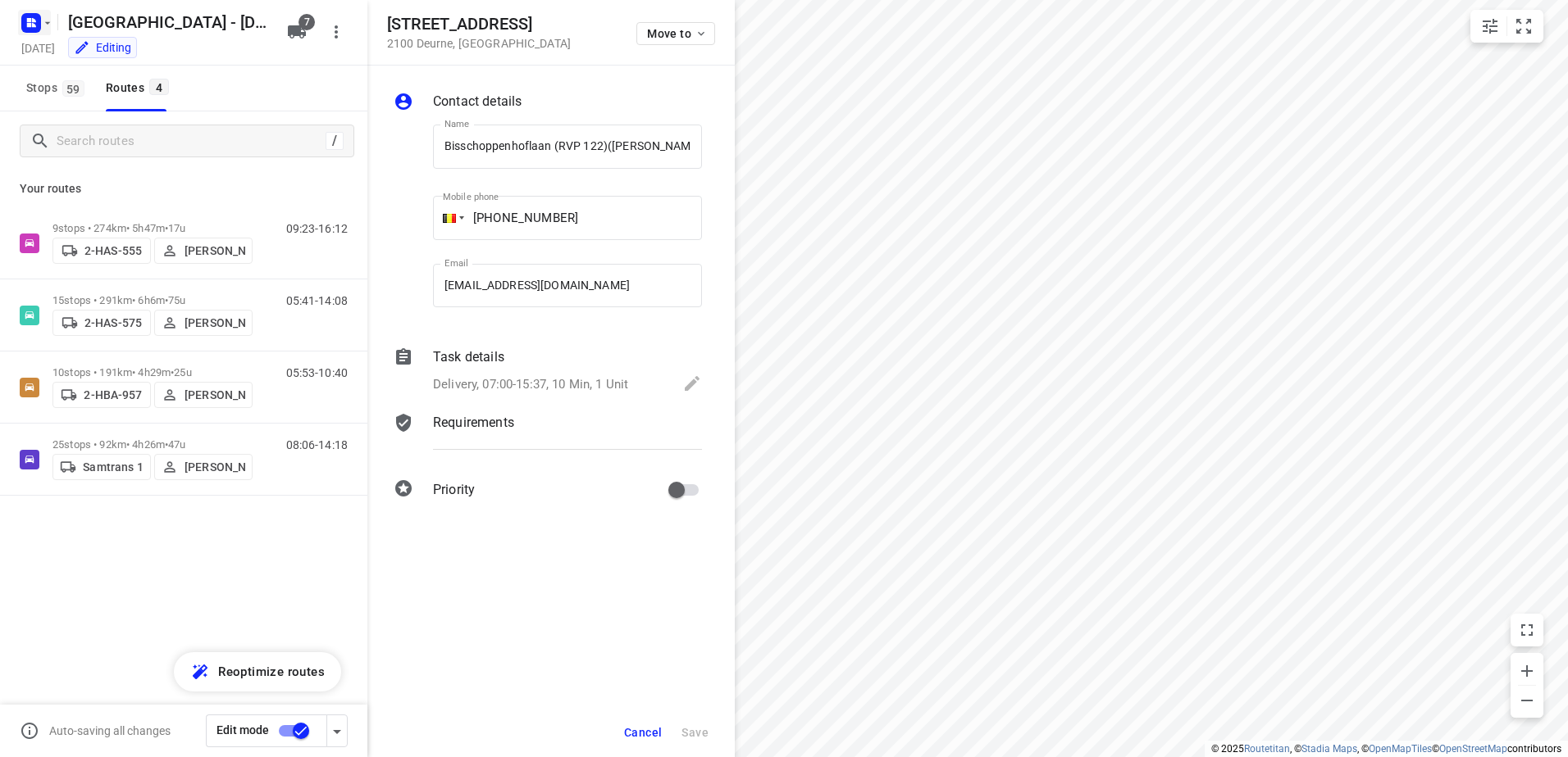
click at [41, 22] on icon "button" at bounding box center [48, 23] width 13 height 13
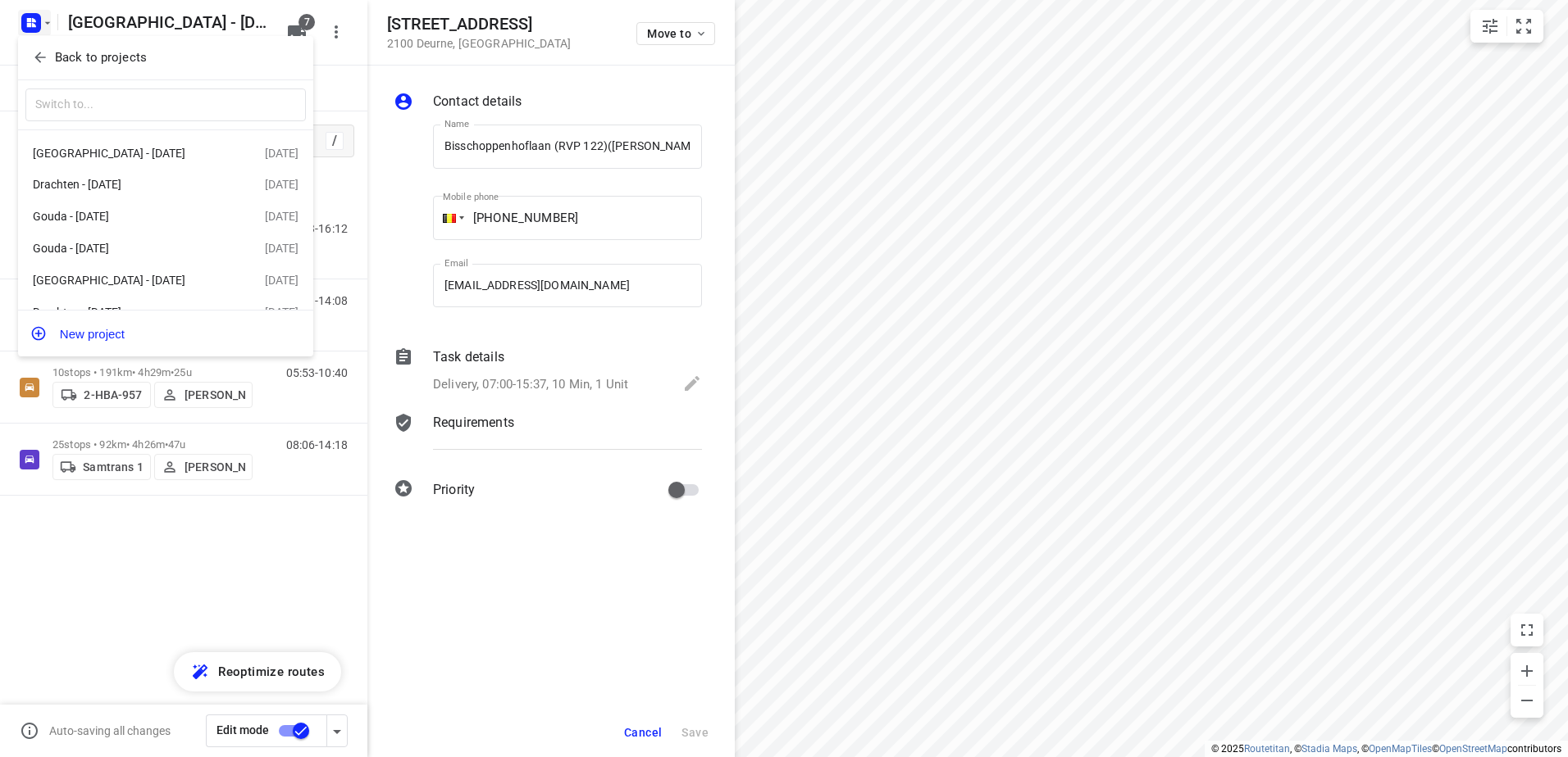
click at [39, 20] on div at bounding box center [784, 378] width 1568 height 757
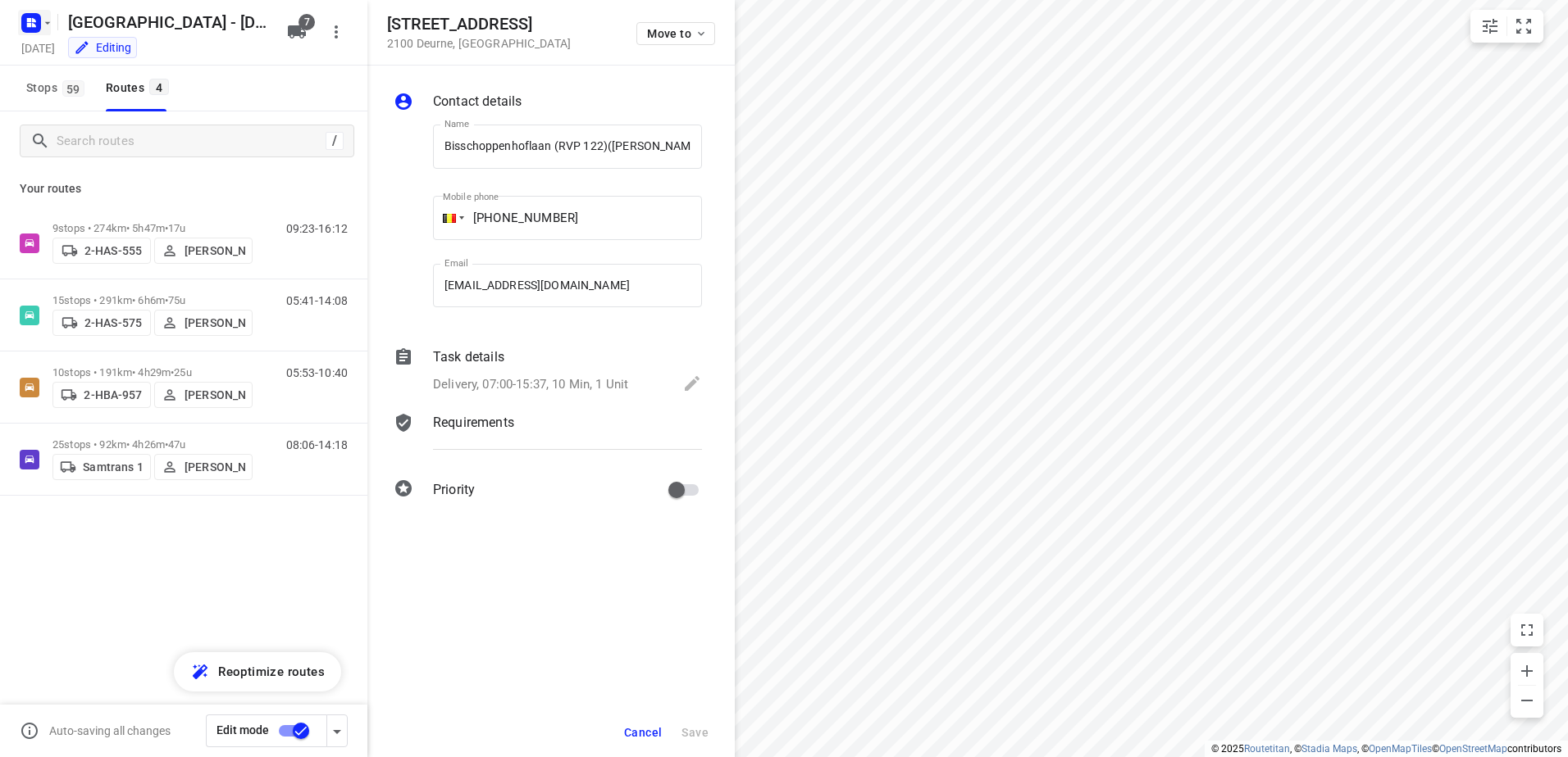
click at [28, 29] on rect "button" at bounding box center [31, 23] width 20 height 20
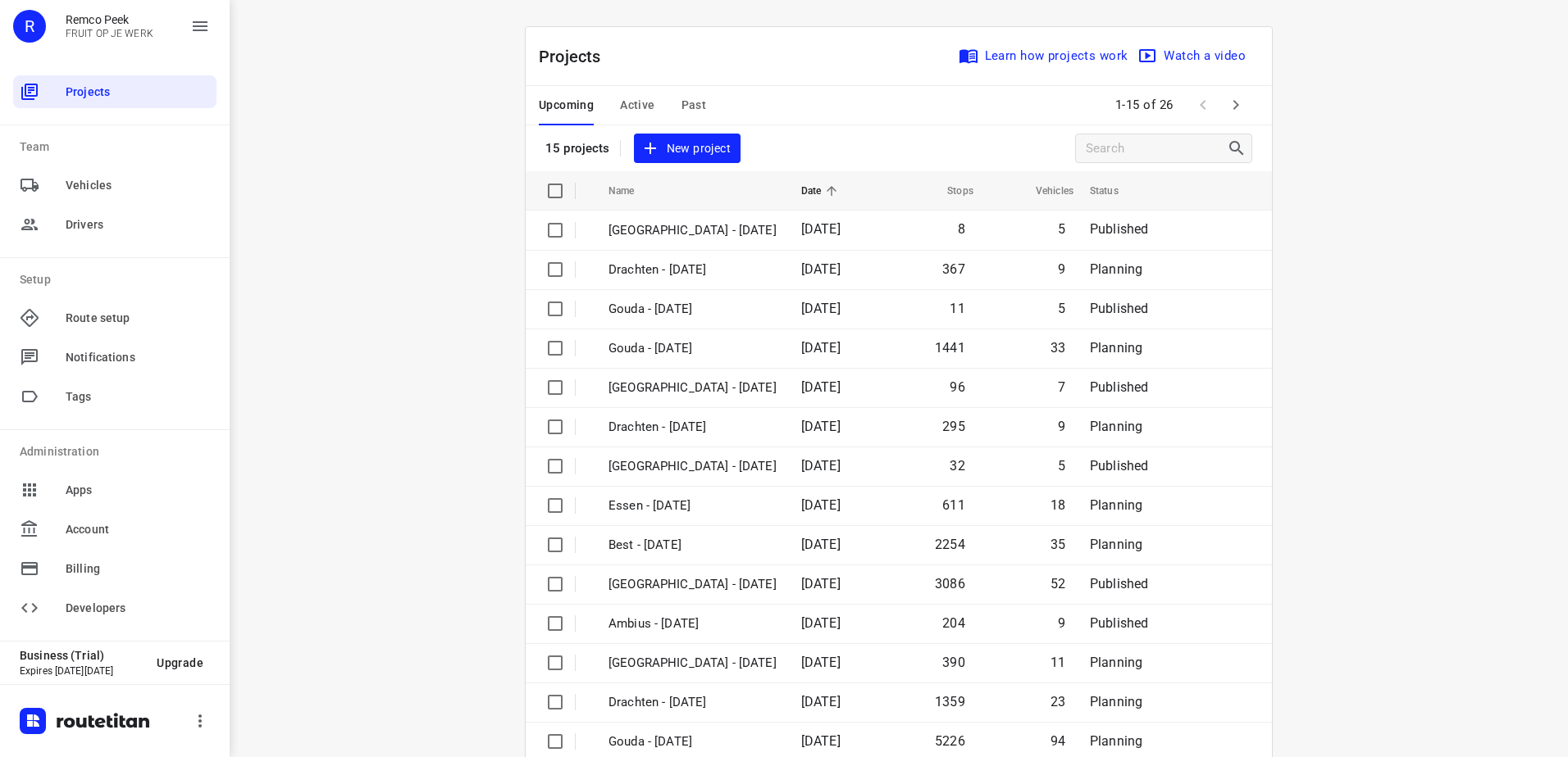
click at [656, 104] on div "Upcoming Active Past" at bounding box center [636, 106] width 194 height 39
click at [653, 105] on div "Upcoming Active Past" at bounding box center [636, 106] width 194 height 39
click at [647, 105] on span "Active" at bounding box center [637, 105] width 34 height 21
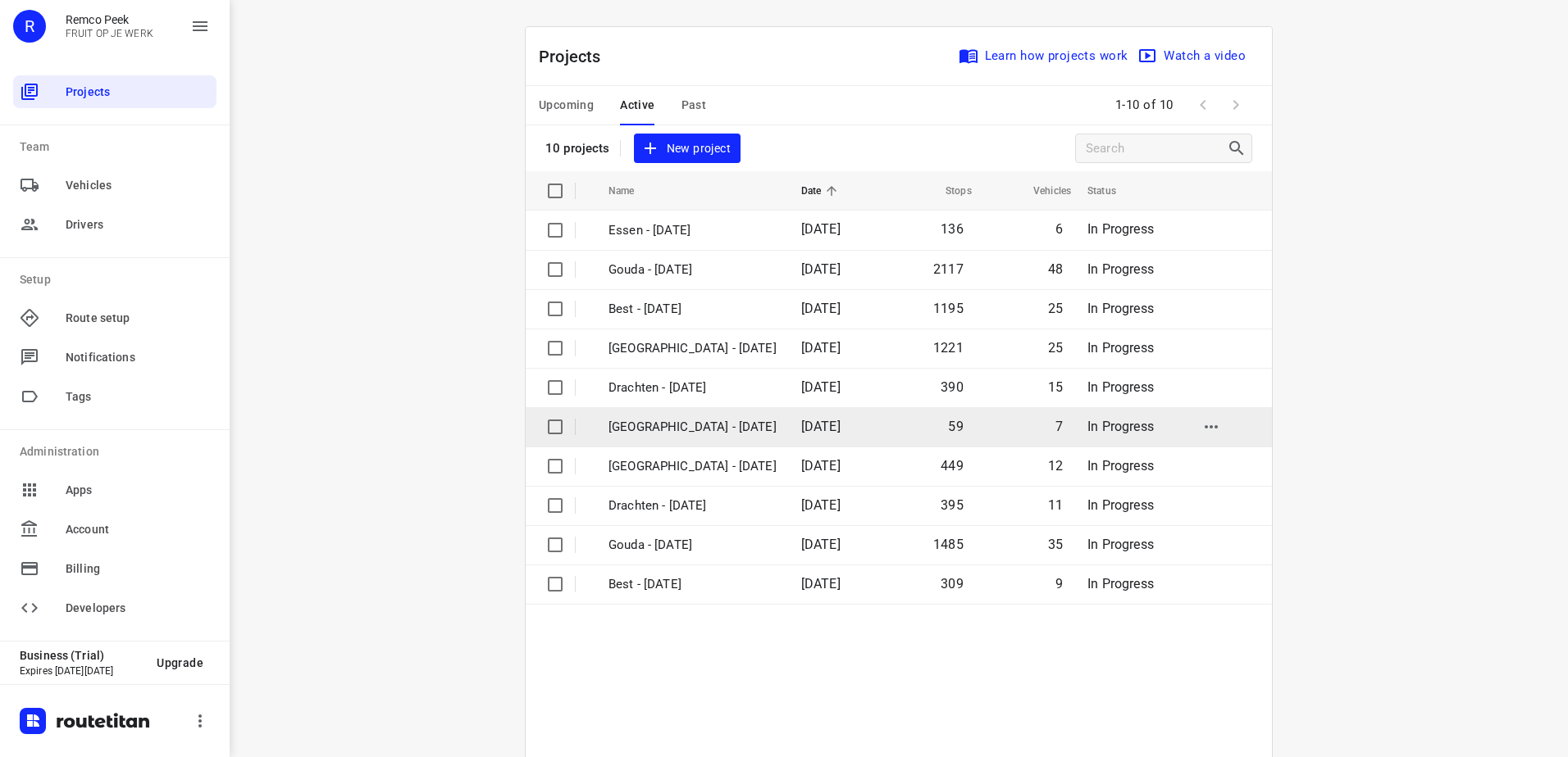
click at [717, 428] on p "[GEOGRAPHIC_DATA] - [DATE]" at bounding box center [692, 427] width 168 height 19
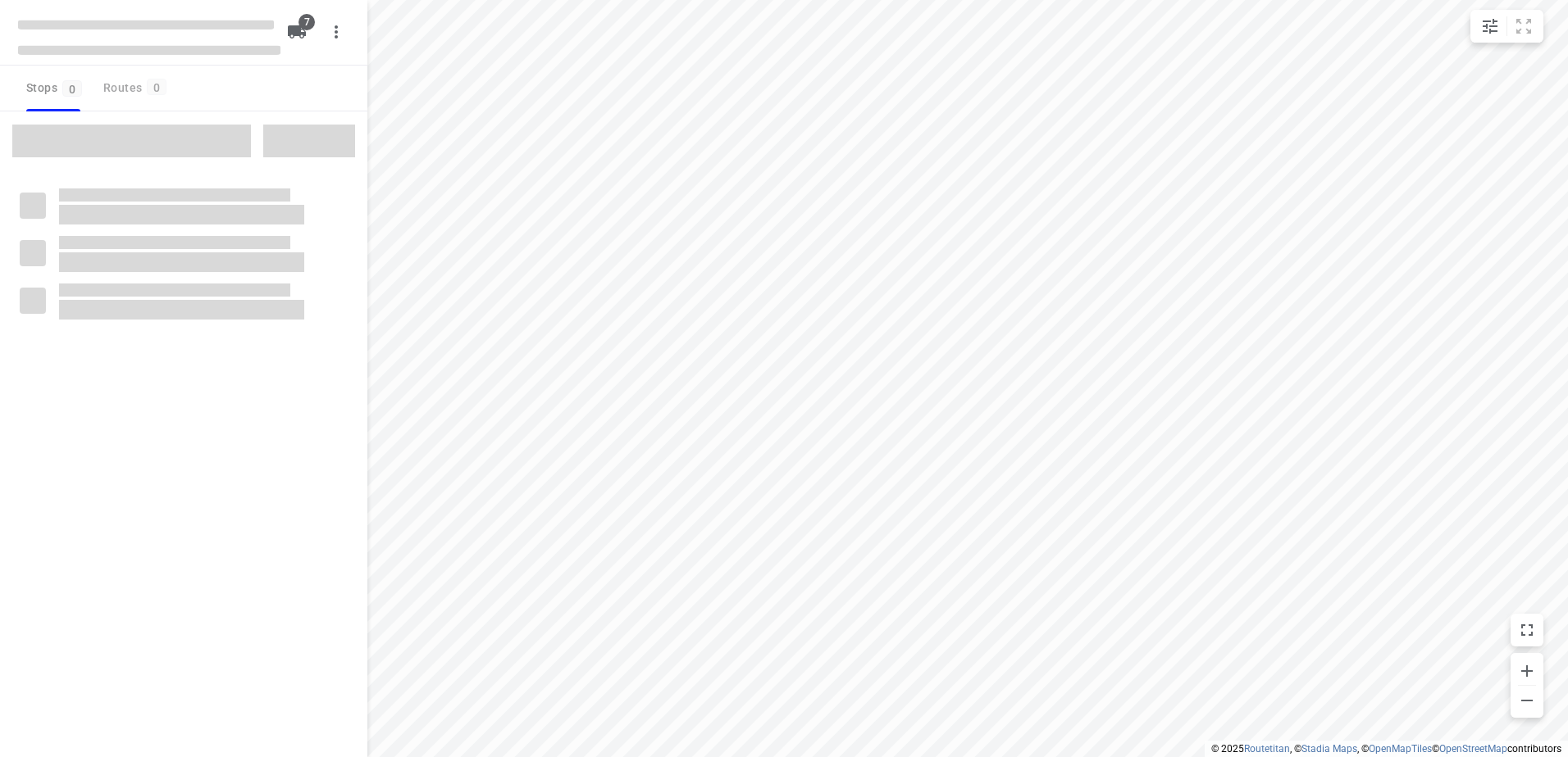
checkbox input "true"
